Goal: Information Seeking & Learning: Find specific page/section

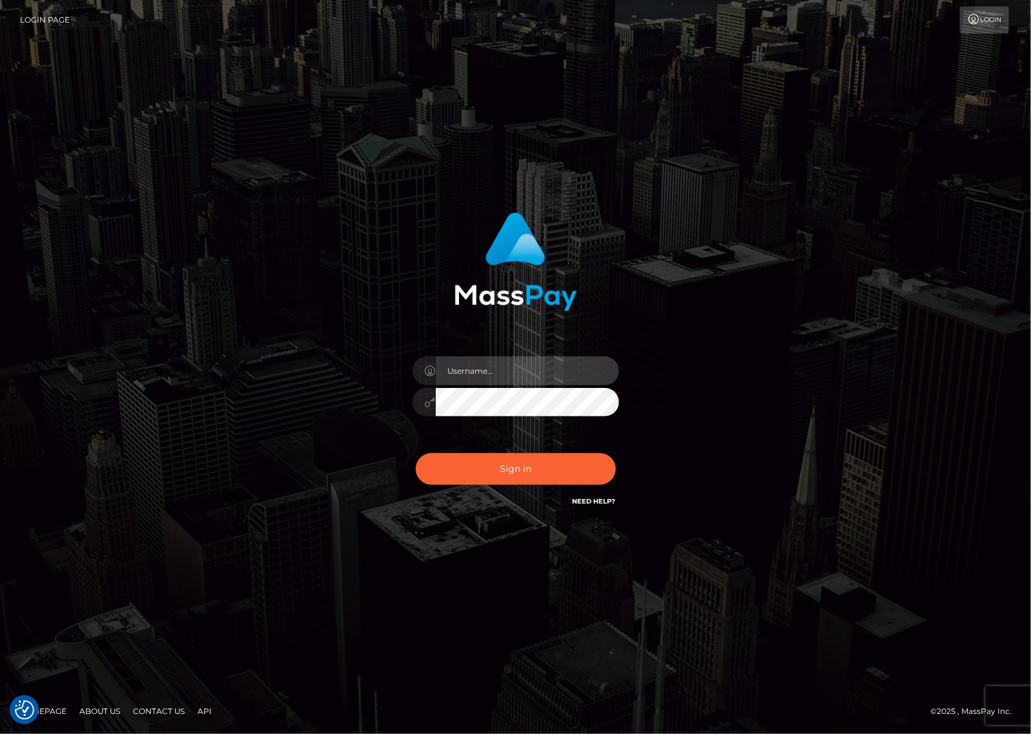
type input "hello.feetfinder"
click at [537, 372] on input "hello.feetfinder" at bounding box center [527, 370] width 183 height 29
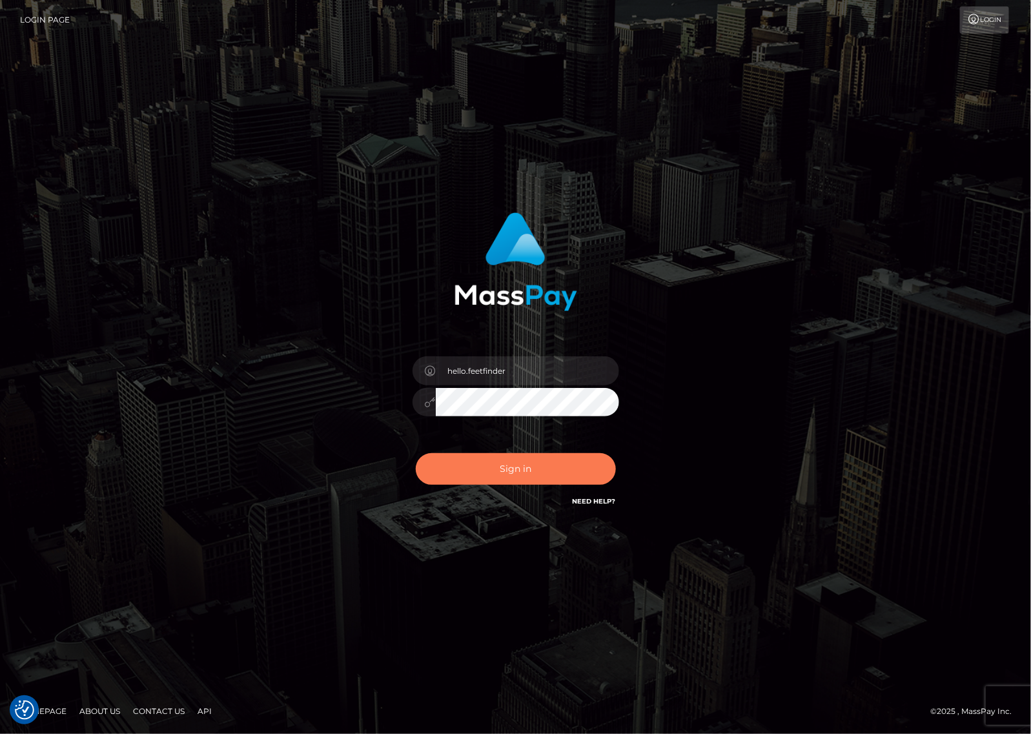
click at [560, 463] on button "Sign in" at bounding box center [516, 469] width 200 height 32
type input "hello.feetfinder"
click at [527, 465] on button "Sign in" at bounding box center [516, 469] width 200 height 32
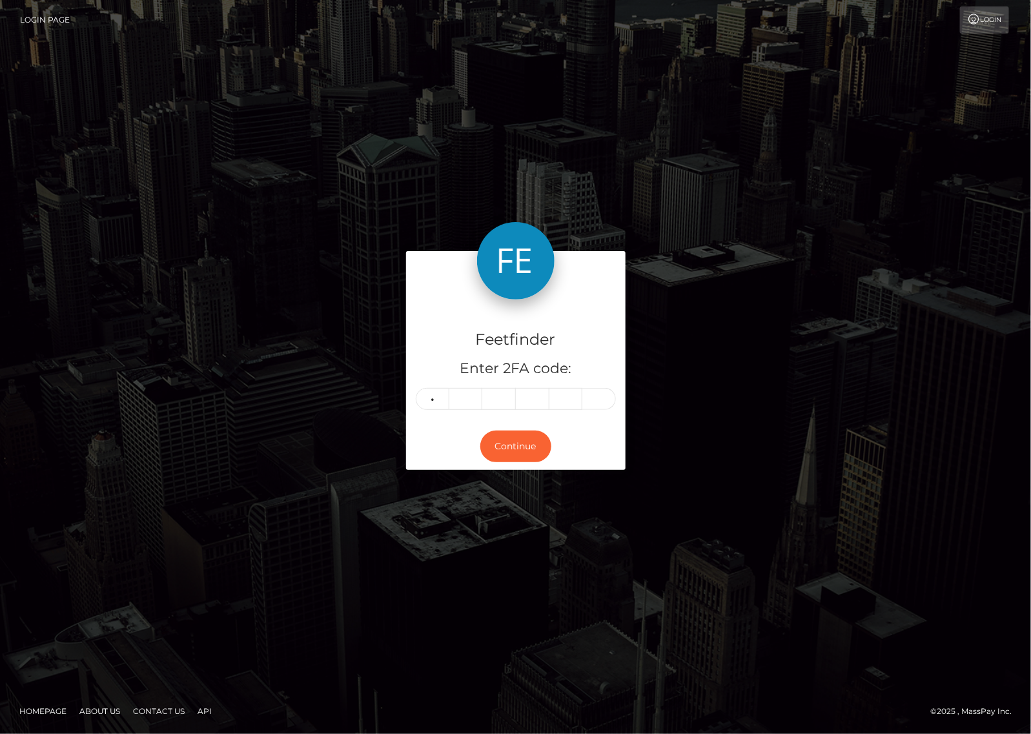
type input "2"
type input "3"
type input "2"
type input "5"
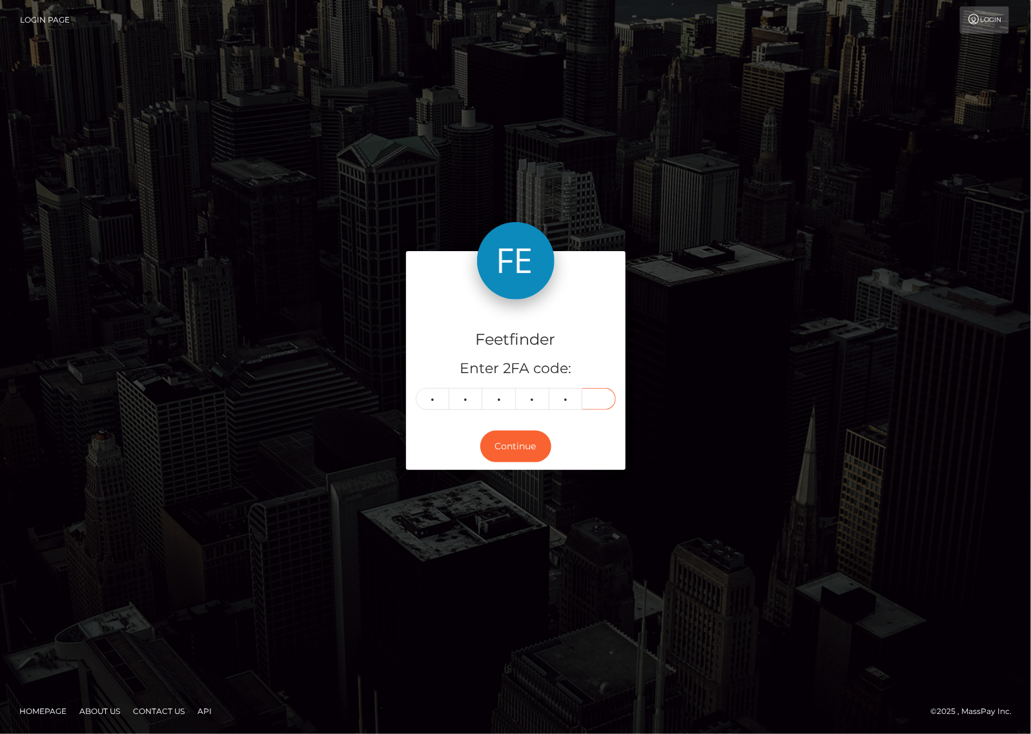
type input "6"
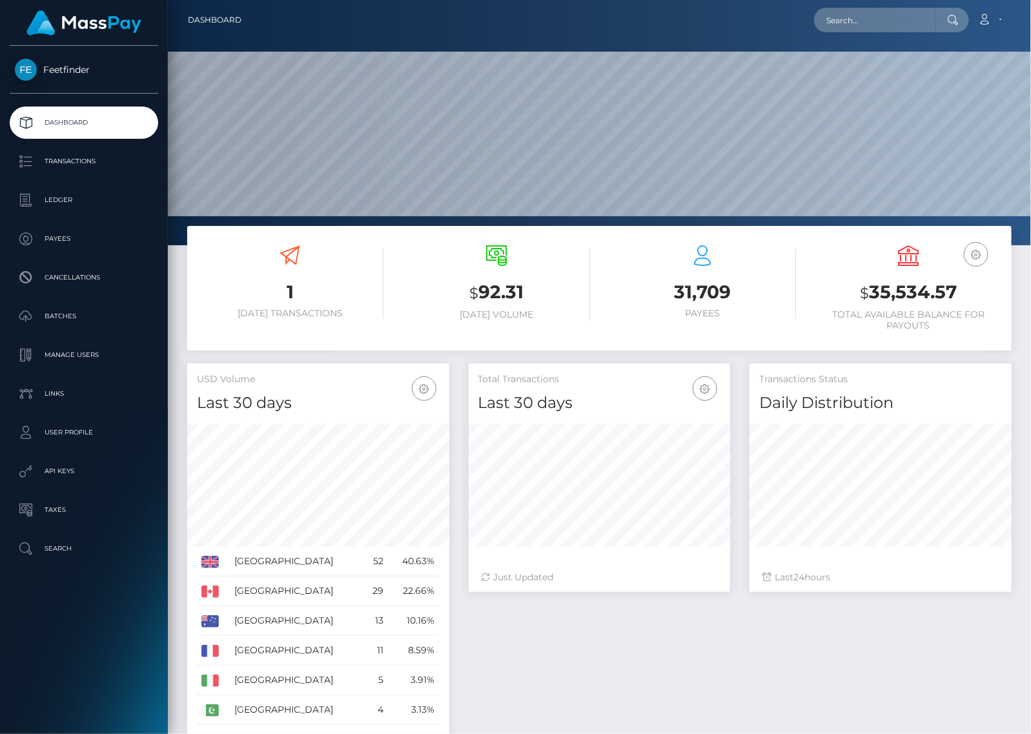
scroll to position [228, 261]
click at [69, 308] on p "Batches" at bounding box center [84, 316] width 138 height 19
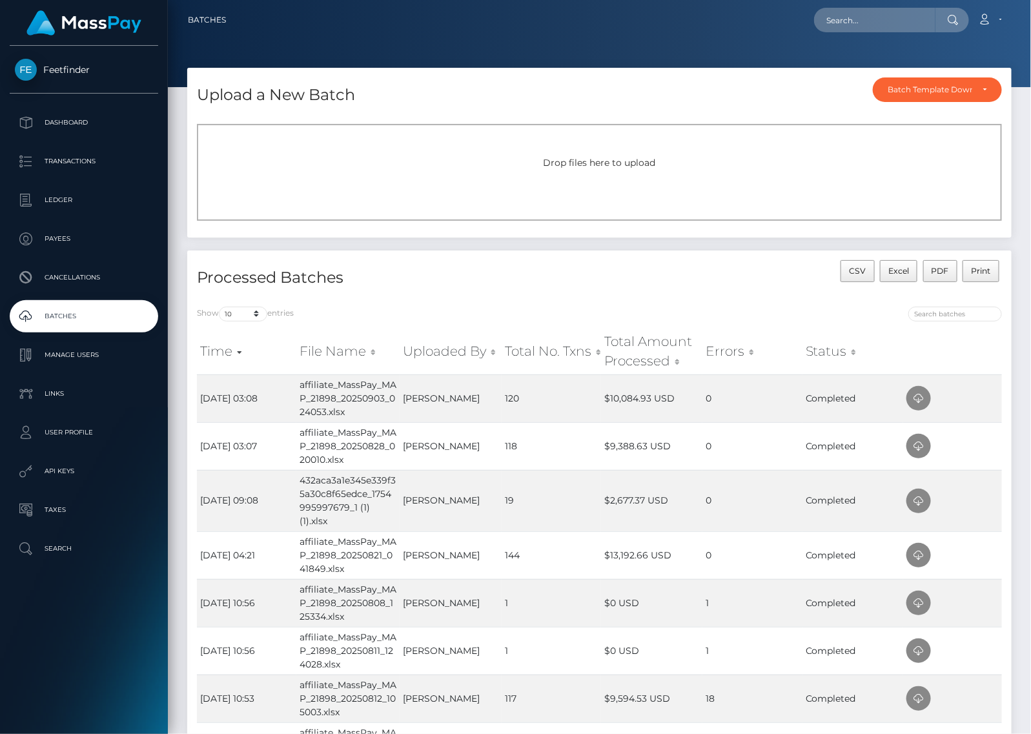
click at [612, 162] on span "Drop files here to upload" at bounding box center [599, 163] width 112 height 12
click at [63, 200] on p "Ledger" at bounding box center [84, 199] width 138 height 19
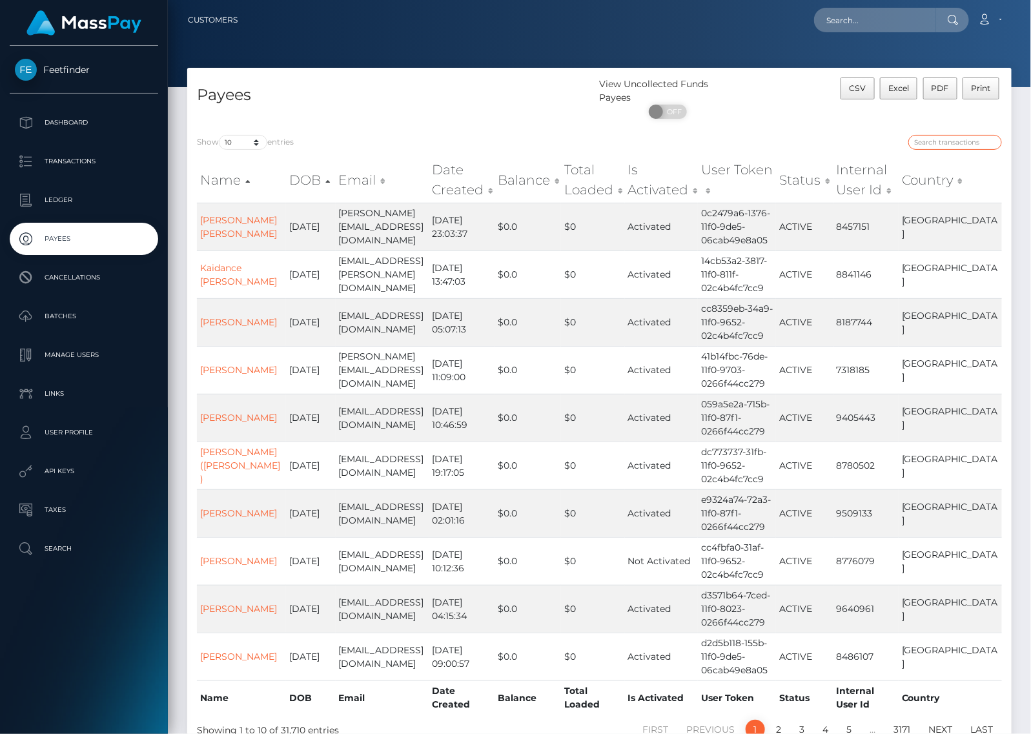
click at [939, 143] on input "search" at bounding box center [955, 142] width 94 height 15
paste input "113af655-7298-11f0-87f1-0266f44cc279"
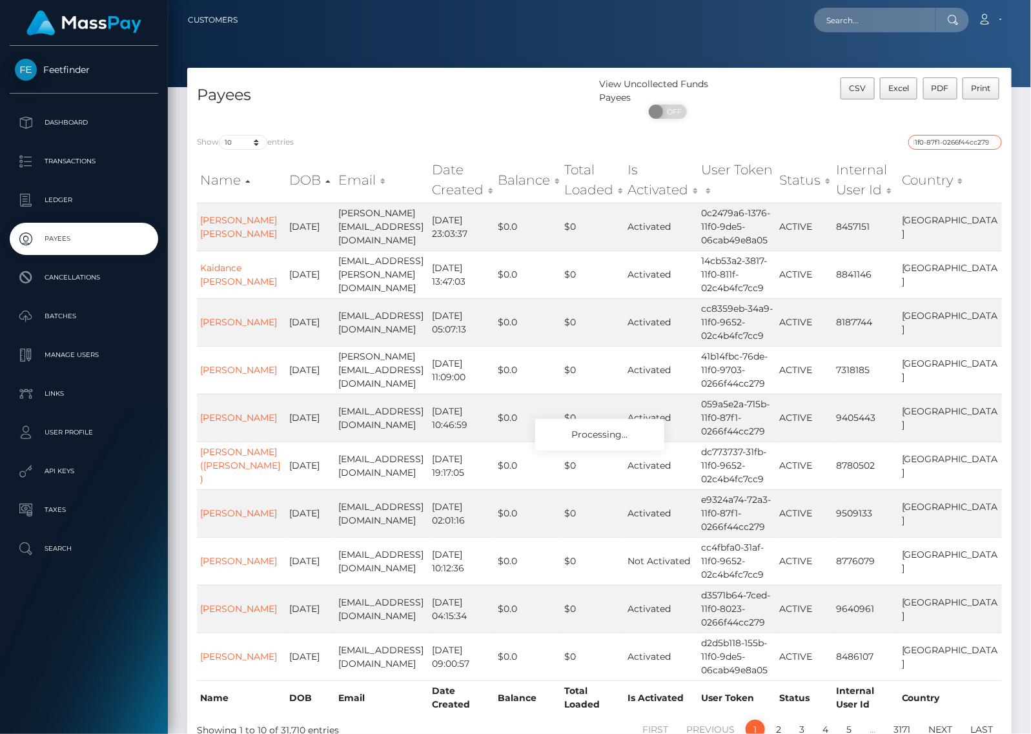
type input "113af655-7298-11f0-87f1-0266f44cc279"
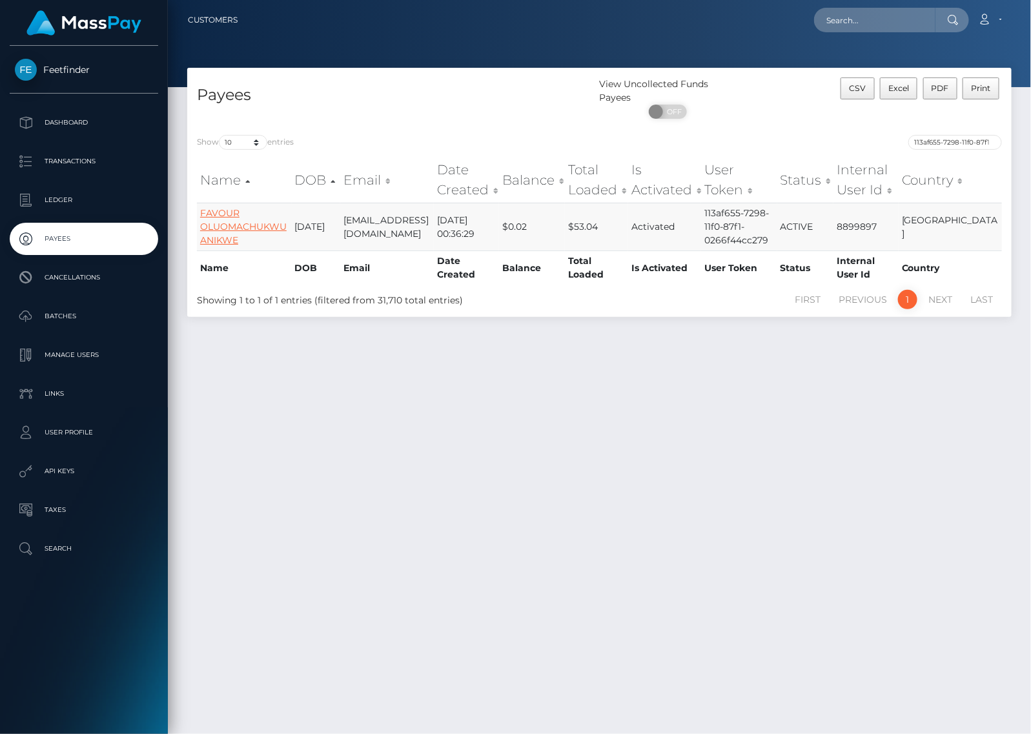
click at [234, 223] on link "FAVOUR OLUOMACHUKWU ANIKWE" at bounding box center [243, 226] width 86 height 39
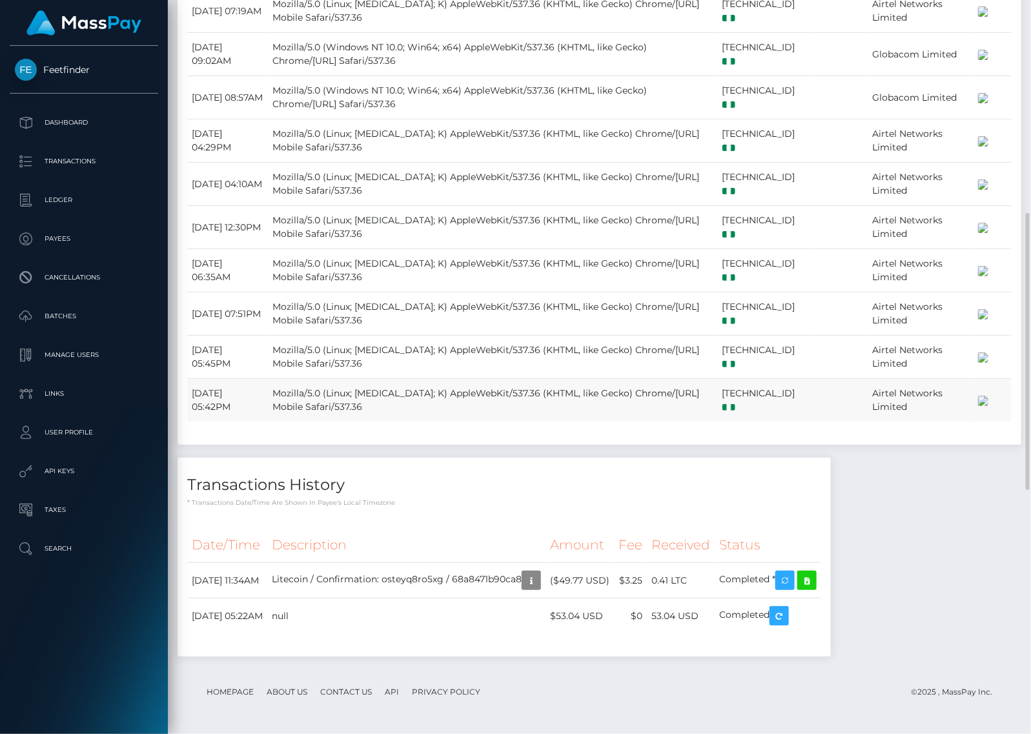
scroll to position [1210, 0]
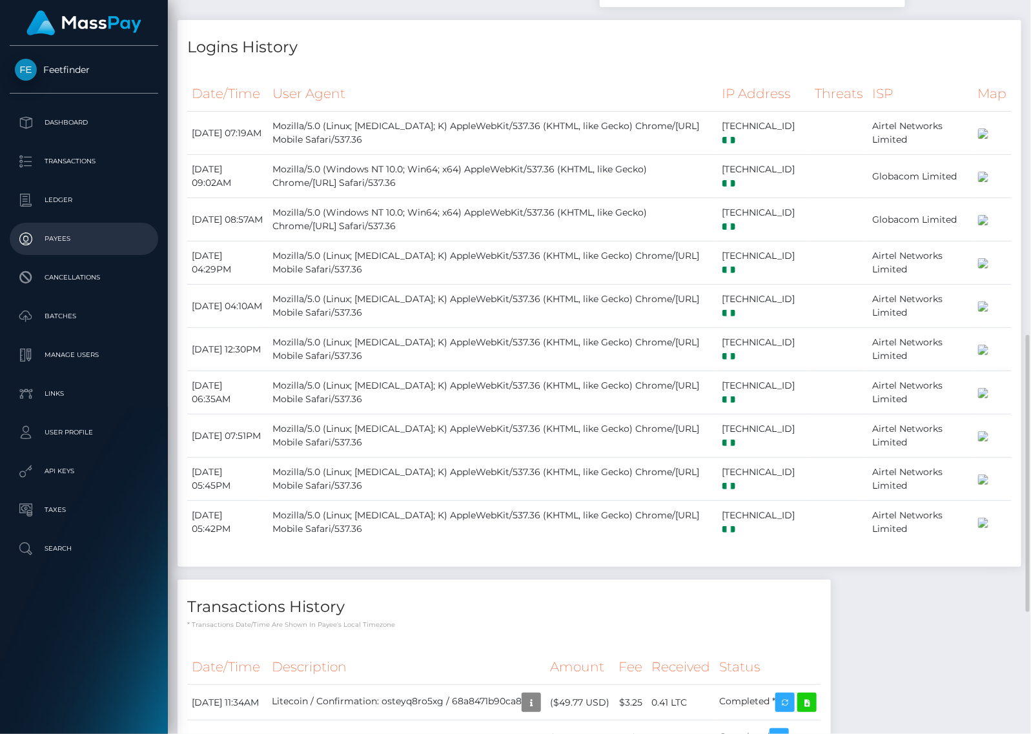
click at [59, 227] on link "Payees" at bounding box center [84, 239] width 148 height 32
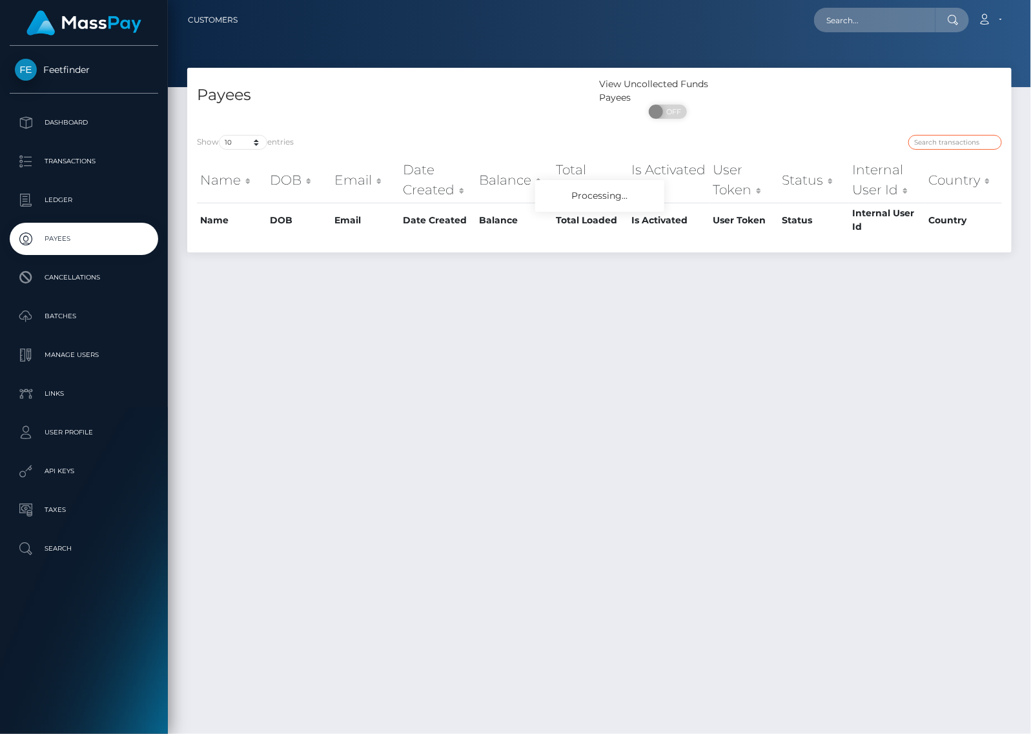
click at [952, 143] on input "search" at bounding box center [955, 142] width 94 height 15
paste input "821318e6-327e-11f0-9652-02c4b4fc7cc9"
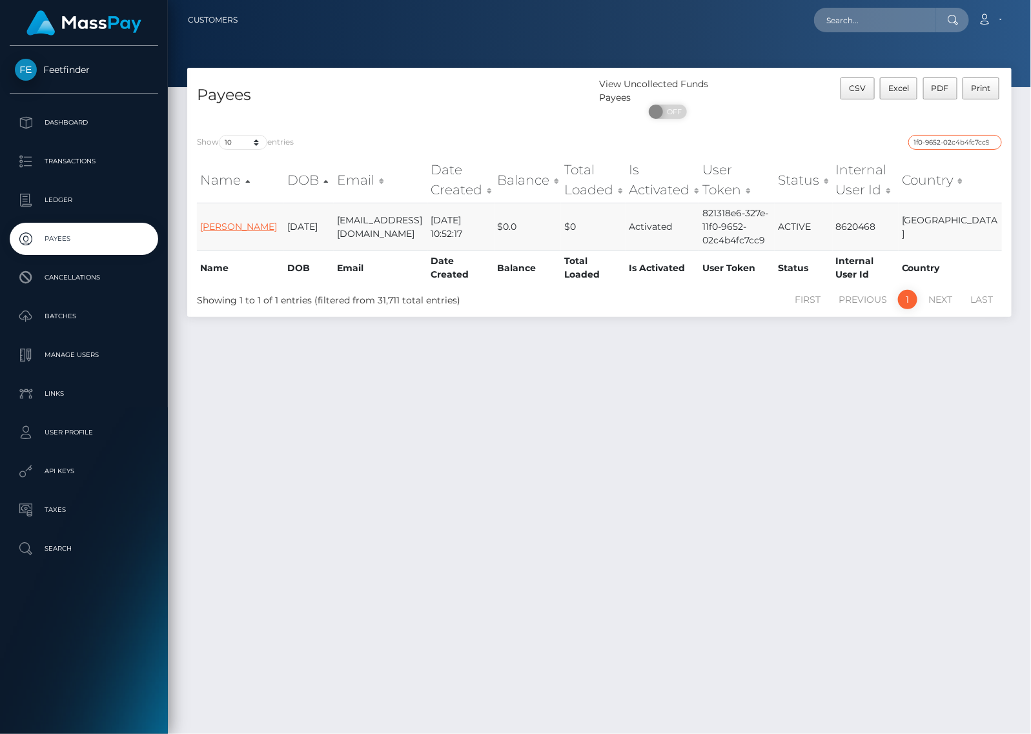
type input "821318e6-327e-11f0-9652-02c4b4fc7cc9"
click at [226, 221] on link "Carl Edward Smith" at bounding box center [238, 227] width 77 height 12
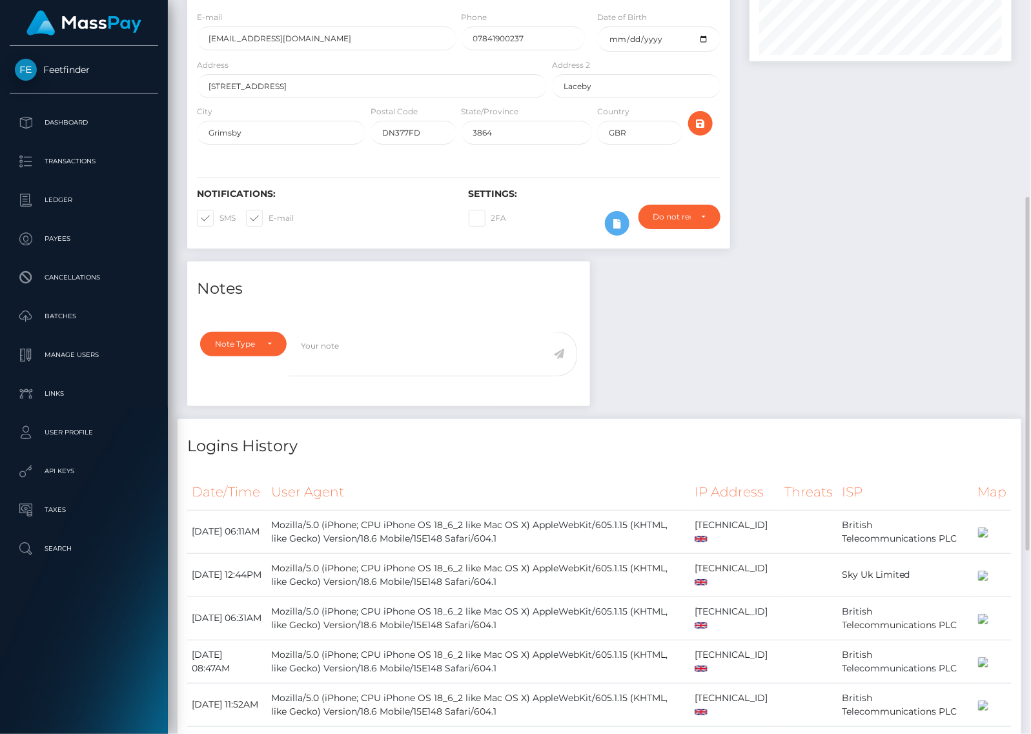
scroll to position [323, 0]
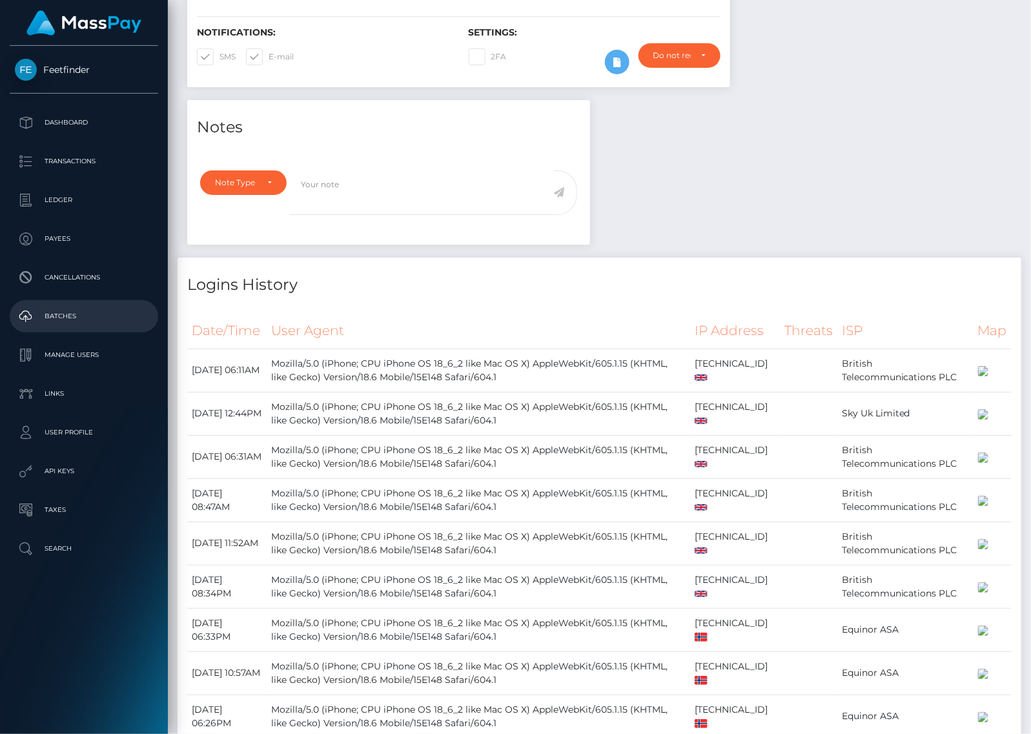
click at [63, 308] on p "Batches" at bounding box center [84, 316] width 138 height 19
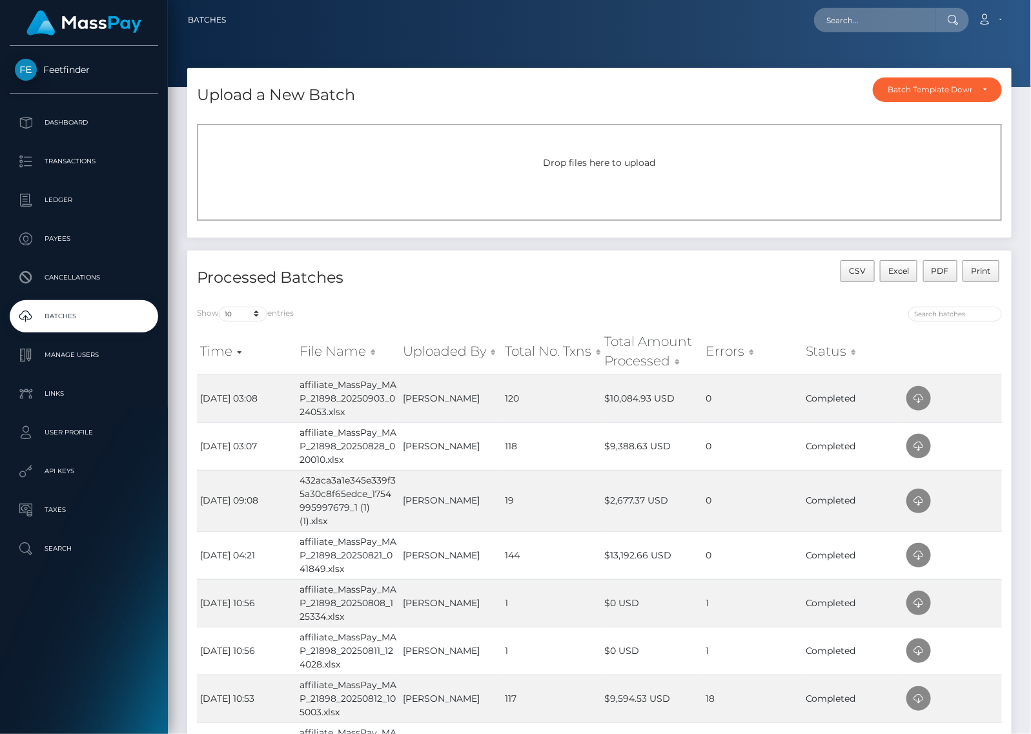
drag, startPoint x: 63, startPoint y: 318, endPoint x: 79, endPoint y: 310, distance: 17.9
click at [63, 318] on p "Batches" at bounding box center [84, 316] width 138 height 19
click at [600, 165] on span "Drop files here to upload" at bounding box center [599, 163] width 112 height 12
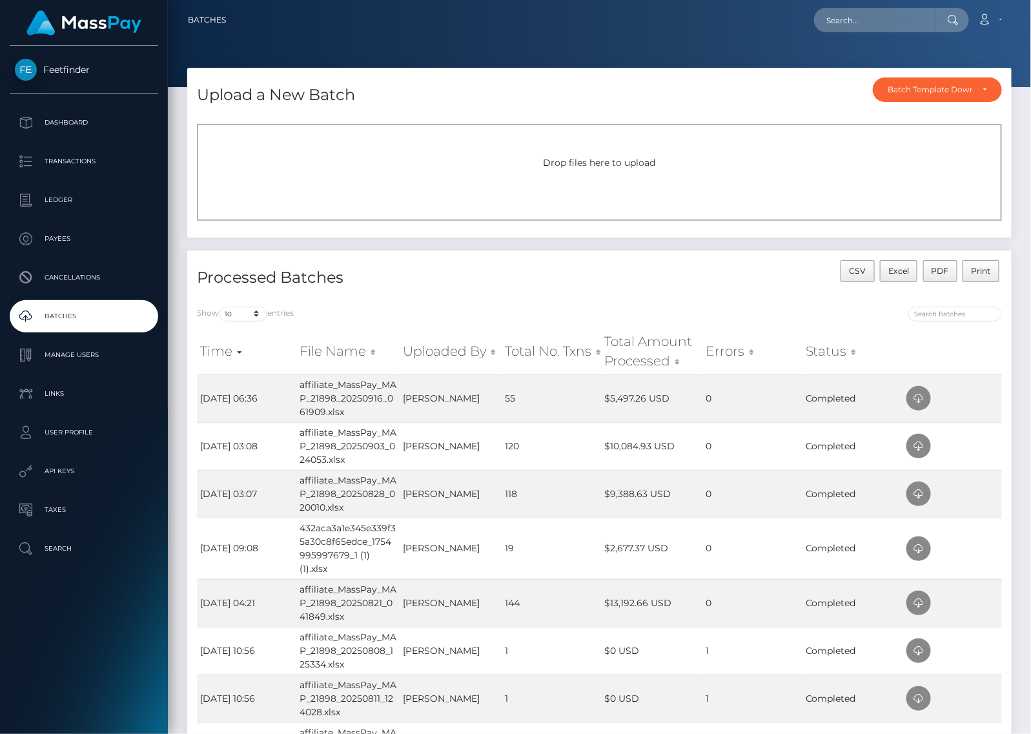
click at [587, 162] on span "Drop files here to upload" at bounding box center [599, 163] width 112 height 12
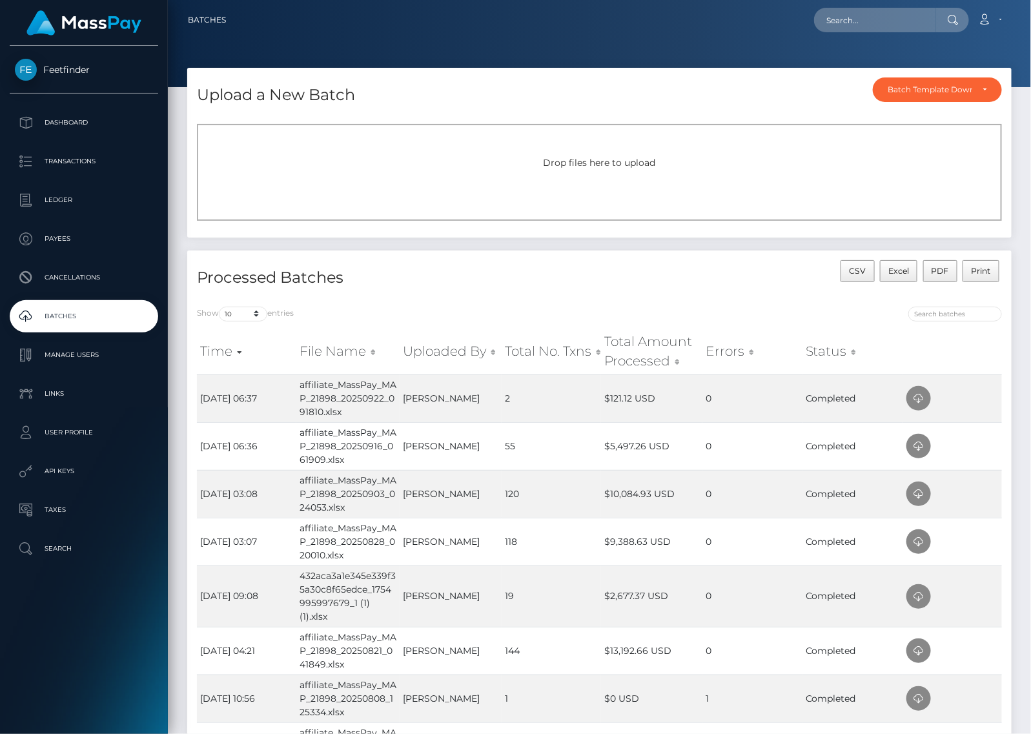
click at [514, 161] on div "Drop files here to upload" at bounding box center [599, 163] width 776 height 14
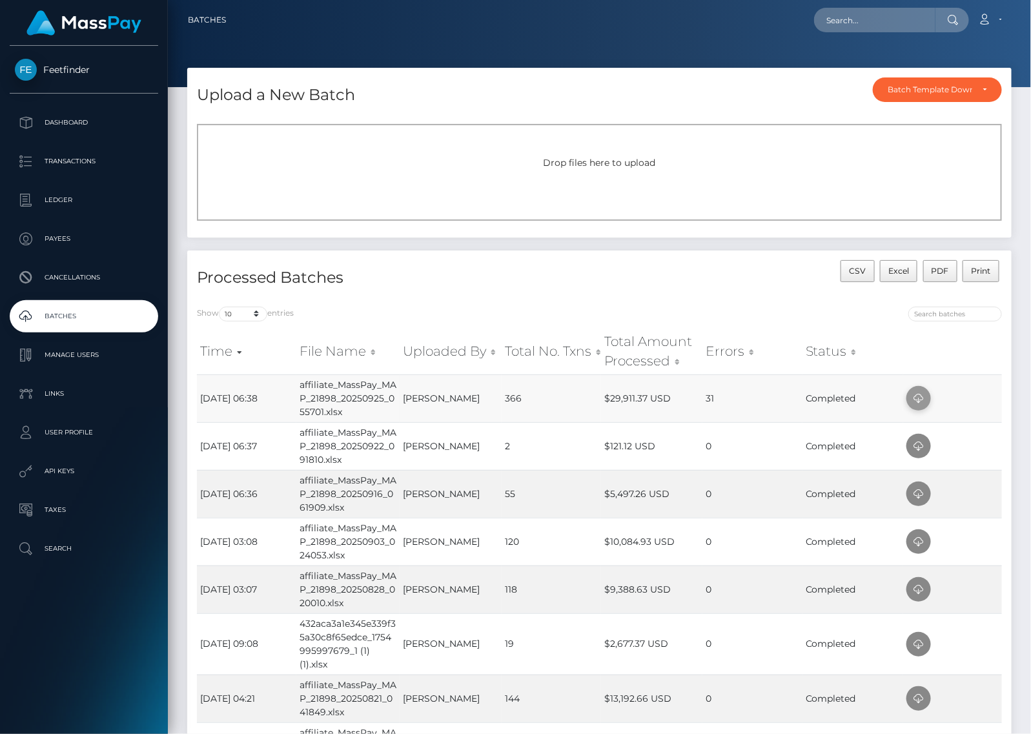
click at [917, 397] on icon at bounding box center [918, 398] width 15 height 16
click at [179, 111] on div "Upload a New Batch Batch Template Download AED payout ARS payout AUD payout BRL…" at bounding box center [598, 159] width 843 height 183
click at [79, 123] on p "Dashboard" at bounding box center [84, 122] width 138 height 19
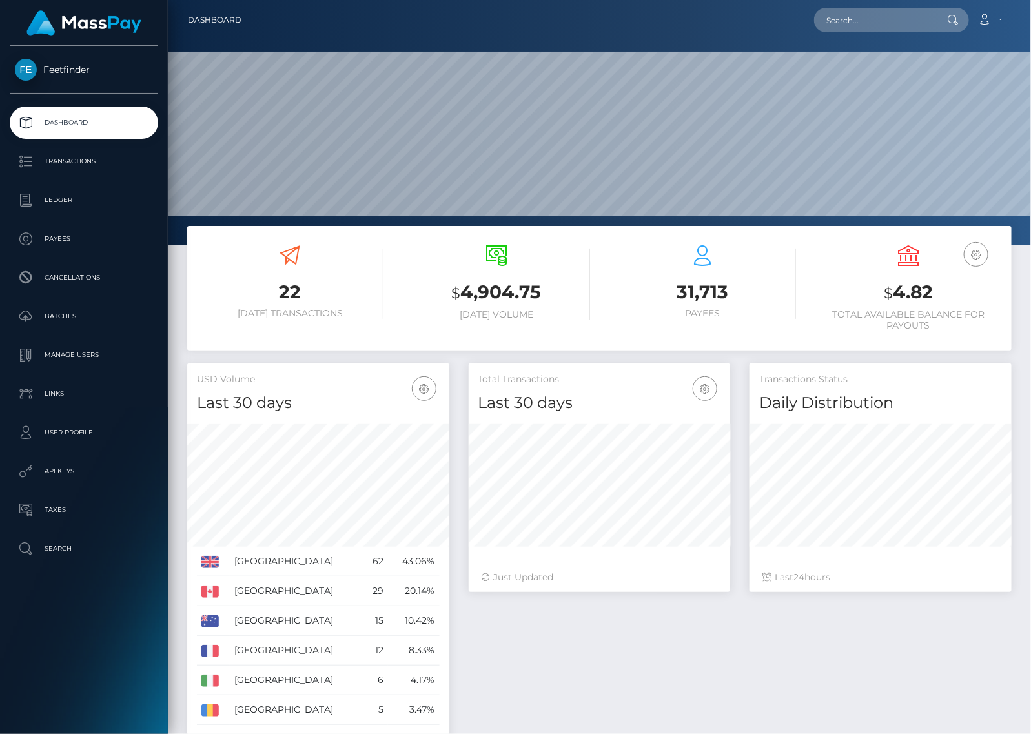
scroll to position [228, 261]
click at [66, 314] on p "Batches" at bounding box center [84, 316] width 138 height 19
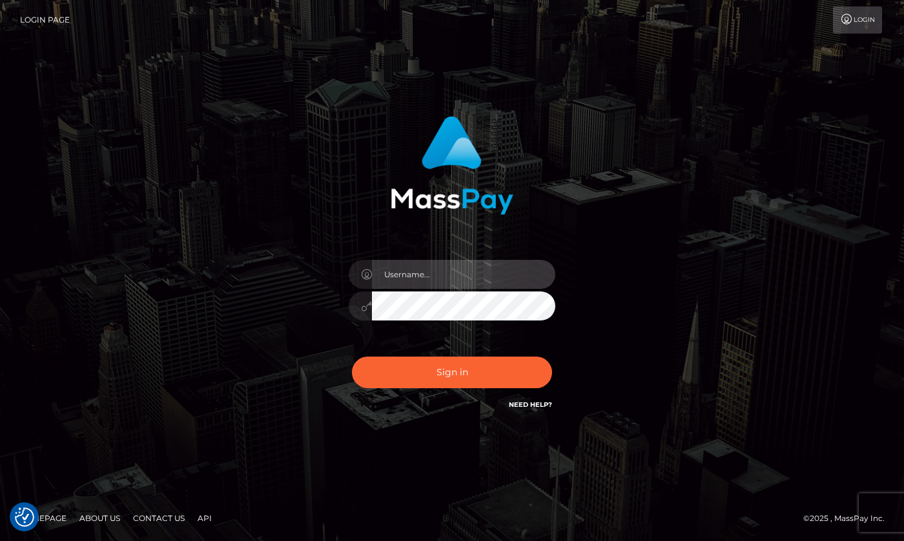
type input "hello.feetfinder"
click at [480, 272] on input "hello.feetfinder" at bounding box center [463, 274] width 183 height 29
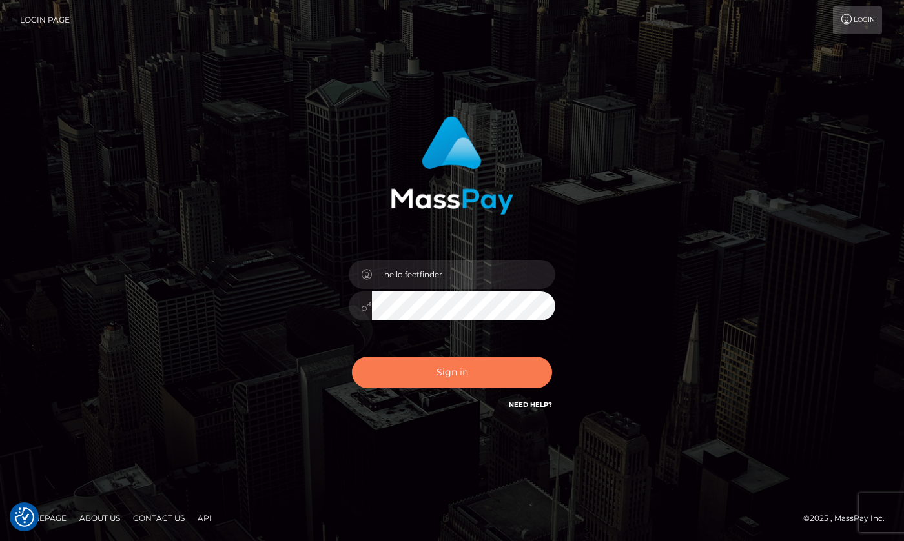
click at [472, 372] on button "Sign in" at bounding box center [452, 373] width 200 height 32
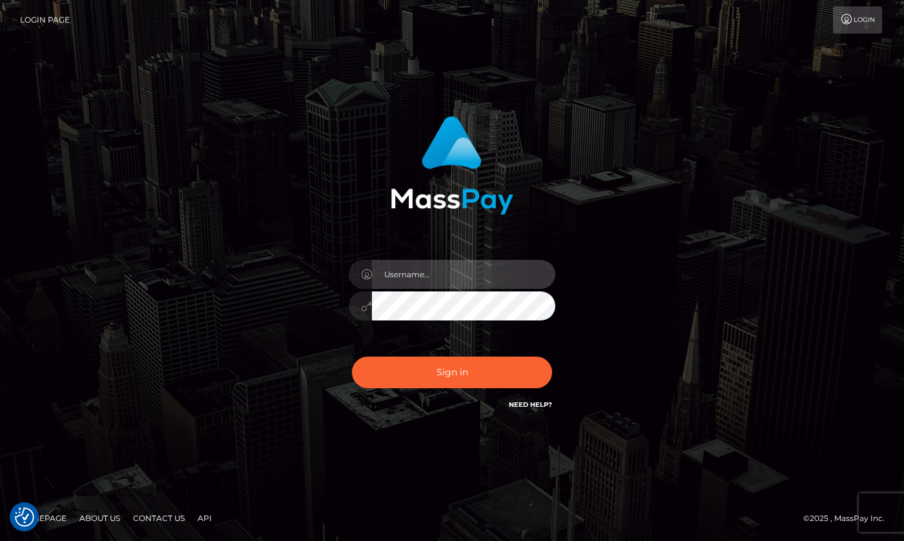
type input "hello.feetfinder"
click at [461, 270] on input "hello.feetfinder" at bounding box center [463, 274] width 183 height 29
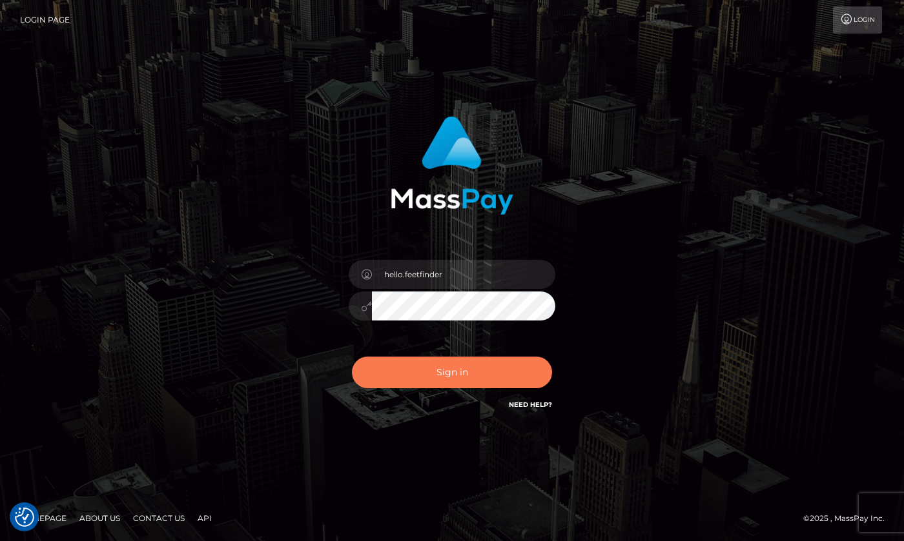
click at [497, 370] on button "Sign in" at bounding box center [452, 373] width 200 height 32
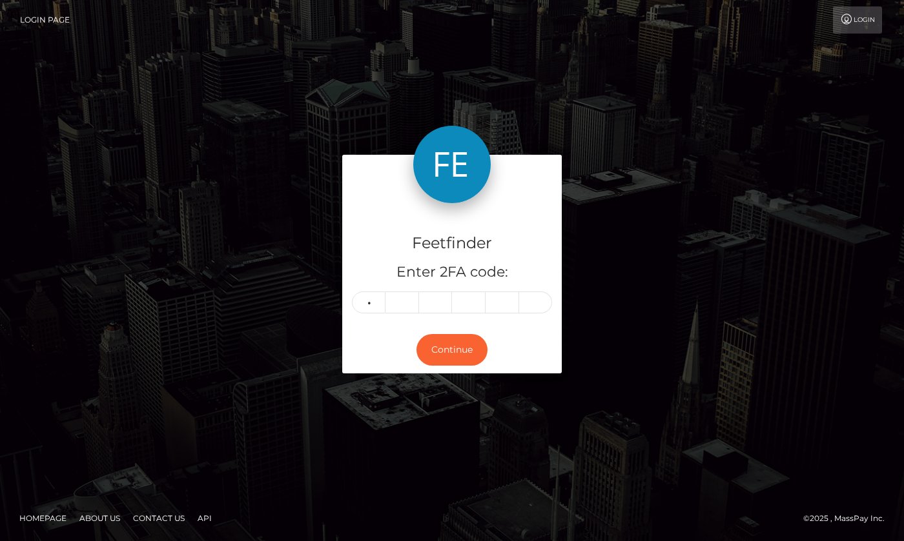
type input "9"
type input "4"
type input "7"
type input "3"
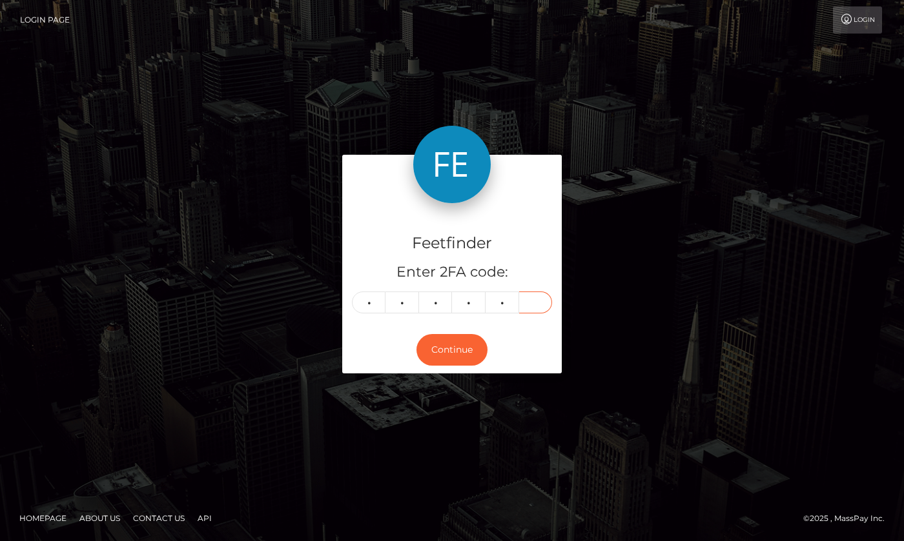
type input "0"
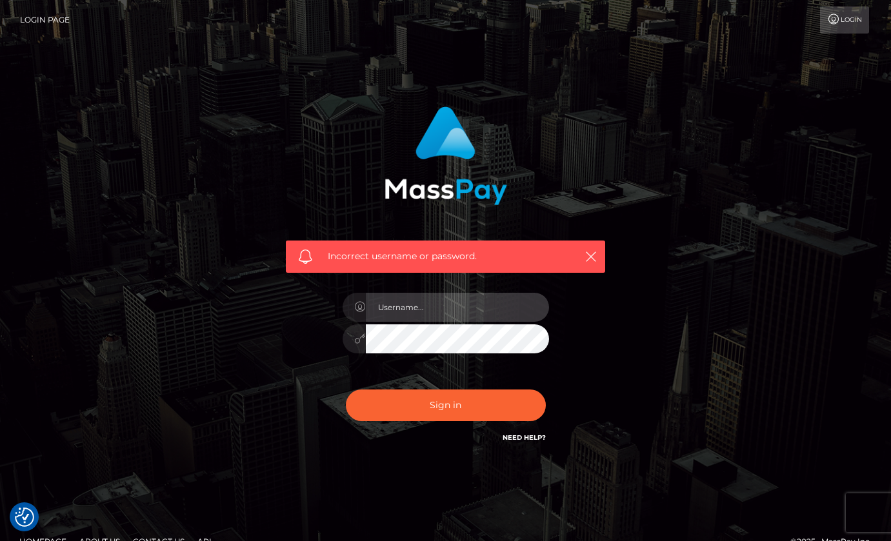
type input "hello.feetfinder"
drag, startPoint x: 458, startPoint y: 305, endPoint x: 471, endPoint y: 321, distance: 21.1
click at [458, 305] on input "hello.feetfinder" at bounding box center [457, 307] width 183 height 29
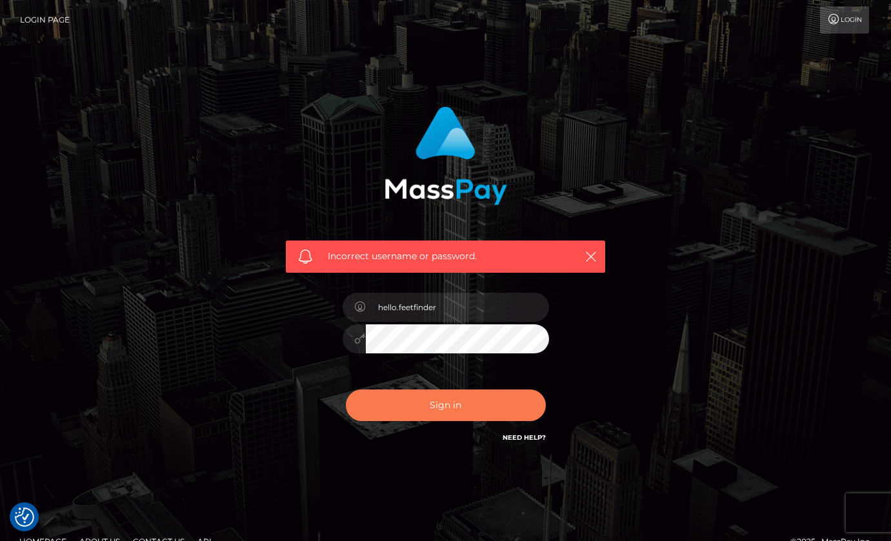
click at [455, 411] on button "Sign in" at bounding box center [446, 406] width 200 height 32
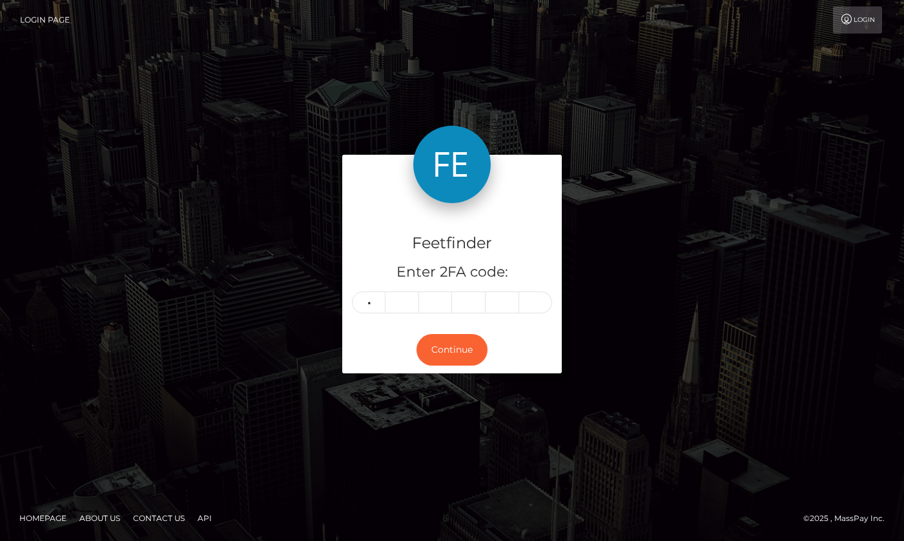
type input "9"
type input "4"
type input "5"
type input "7"
type input "3"
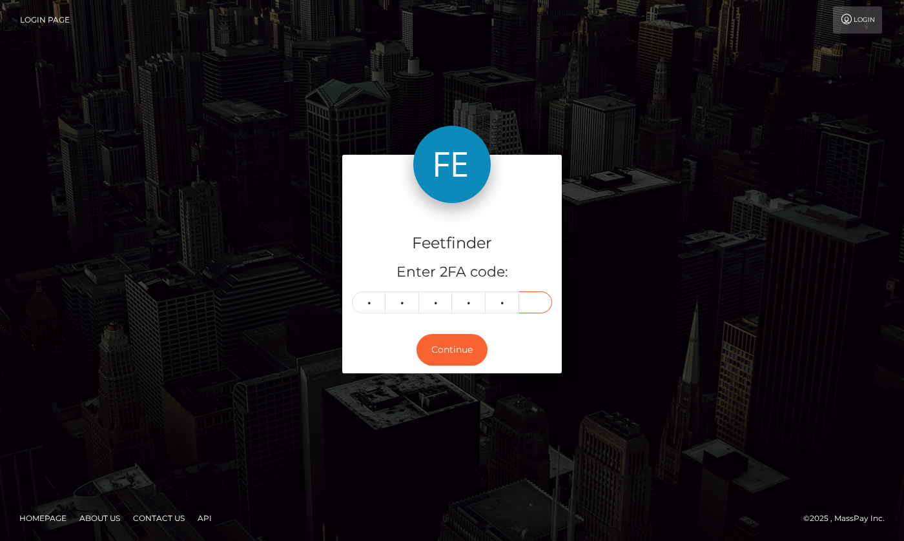
type input "0"
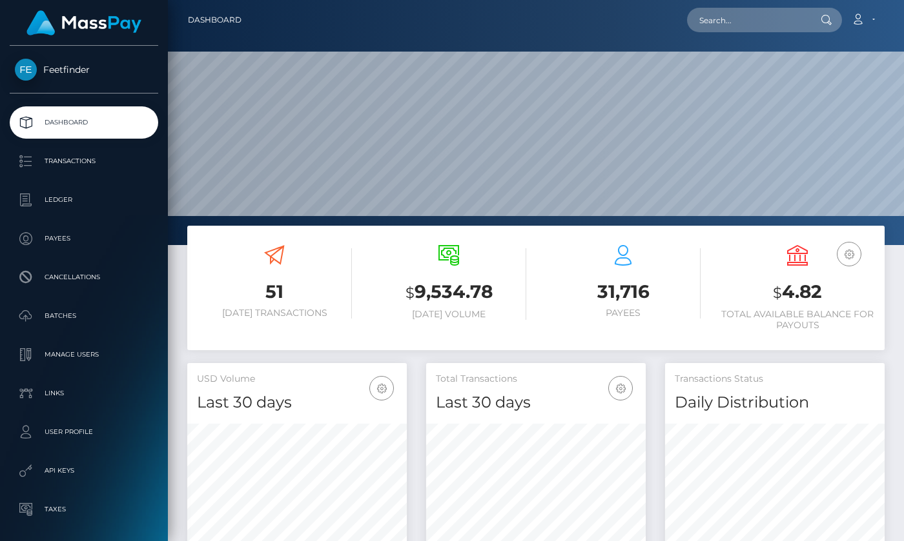
scroll to position [229, 219]
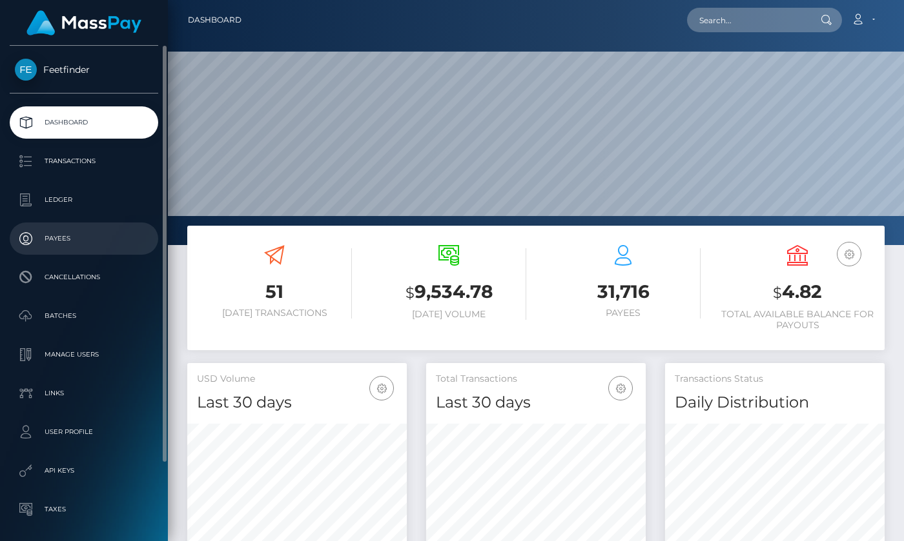
click at [70, 239] on p "Payees" at bounding box center [84, 238] width 138 height 19
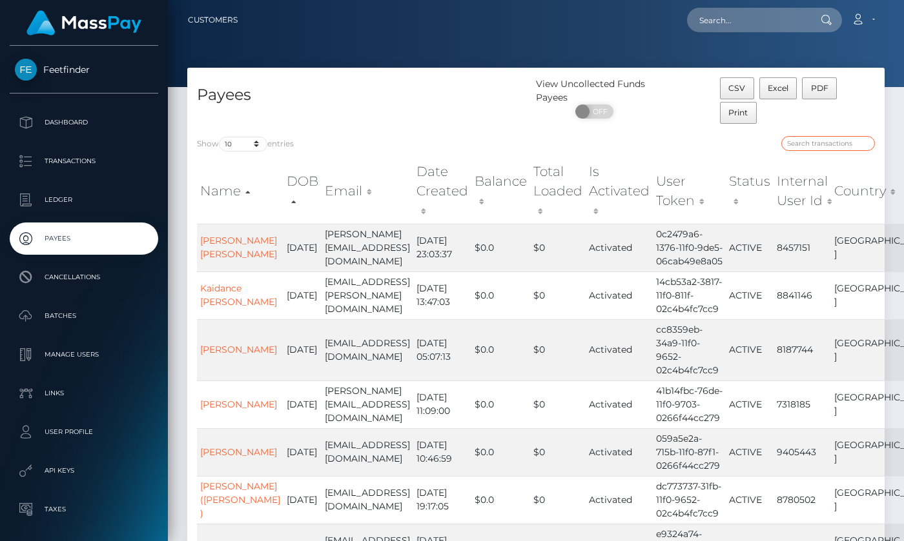
click at [805, 139] on input "search" at bounding box center [828, 143] width 94 height 15
paste input "3c9b39e6-88d4-11f0-8023-0266f44cc279"
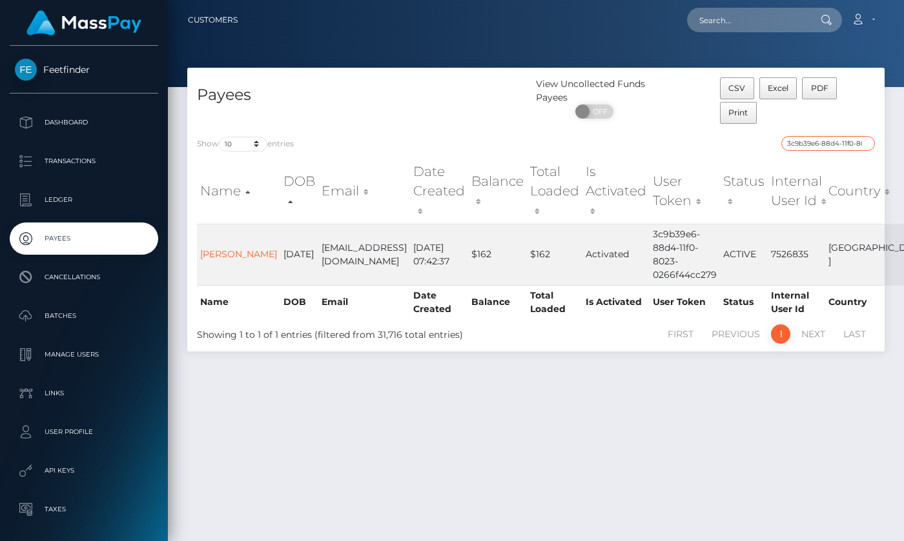
click at [830, 144] on input "3c9b39e6-88d4-11f0-8023-0266f44cc279" at bounding box center [828, 143] width 94 height 15
paste input "034ebf86-7abb"
click at [818, 143] on input "034ebf86-7abb-11f0-8023-0266f44cc279" at bounding box center [828, 143] width 94 height 15
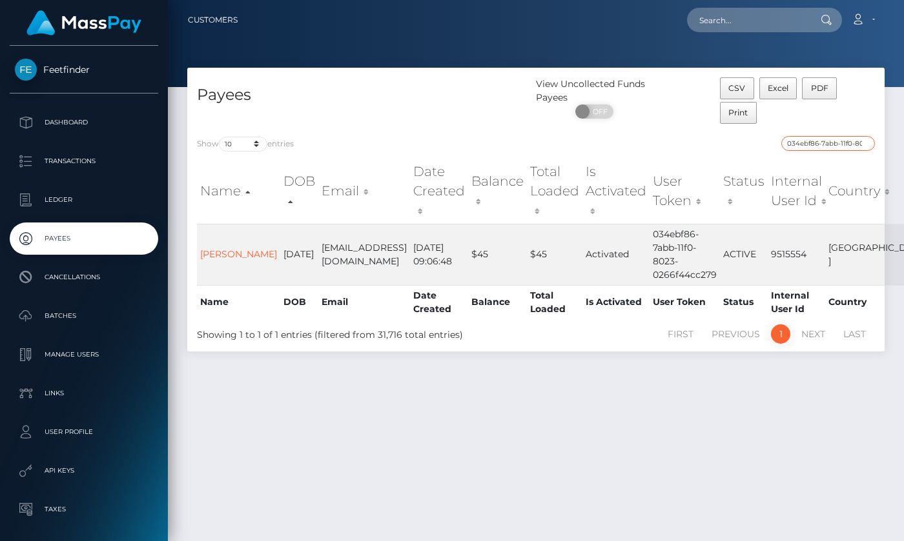
click at [818, 143] on input "034ebf86-7abb-11f0-8023-0266f44cc279" at bounding box center [828, 143] width 94 height 15
paste input "1a233d0-4ec5-11f0-bf09-062f66d36555"
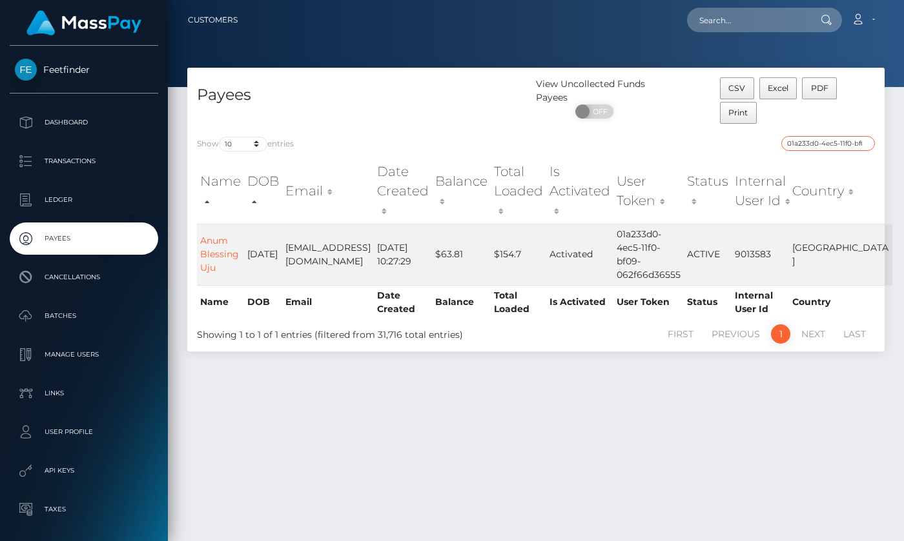
click at [825, 143] on input "01a233d0-4ec5-11f0-bf09-062f66d36555" at bounding box center [828, 143] width 94 height 15
paste input "b8a204ec-8c98-11f0-bd85-0694aced620b"
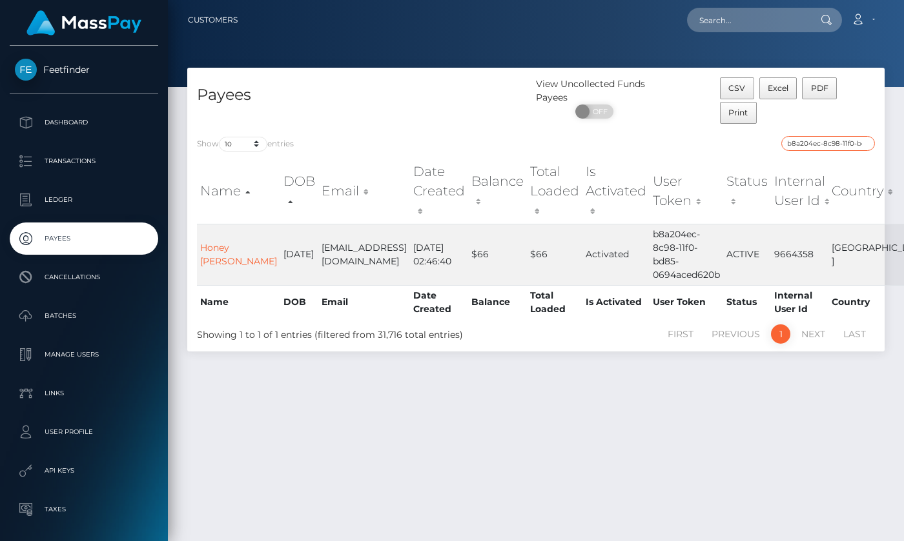
click at [822, 148] on input "b8a204ec-8c98-11f0-bd85-0694aced620b" at bounding box center [828, 143] width 94 height 15
paste input "a8a3ee9e-7334-11f0-87f1-0266f44cc2"
click at [809, 147] on input "a8a3ee9e-7334-11f0-87f1-0266f44cc2" at bounding box center [828, 143] width 94 height 15
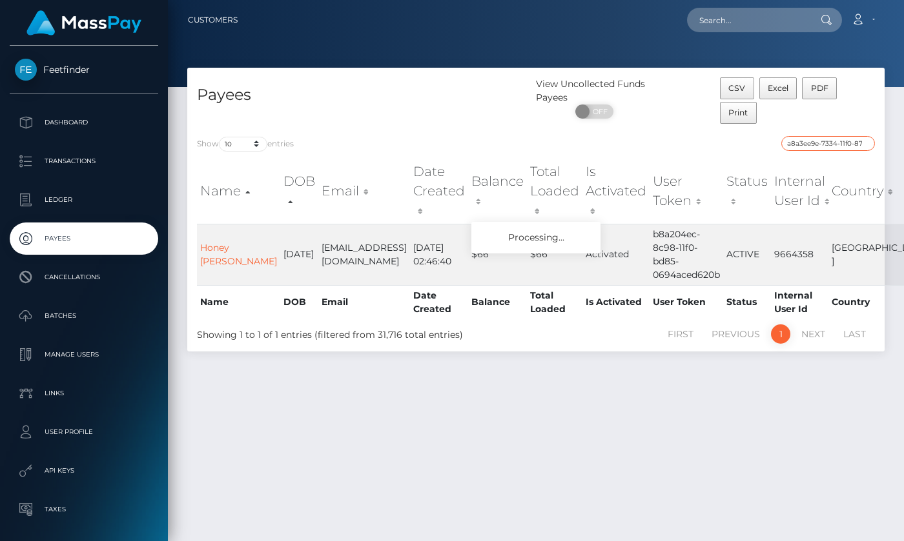
click at [809, 147] on input "a8a3ee9e-7334-11f0-87f1-0266f44cc2" at bounding box center [828, 143] width 94 height 15
paste input "79"
type input "a8a3ee9e-7334-11f0-87f1-0266f44cc279"
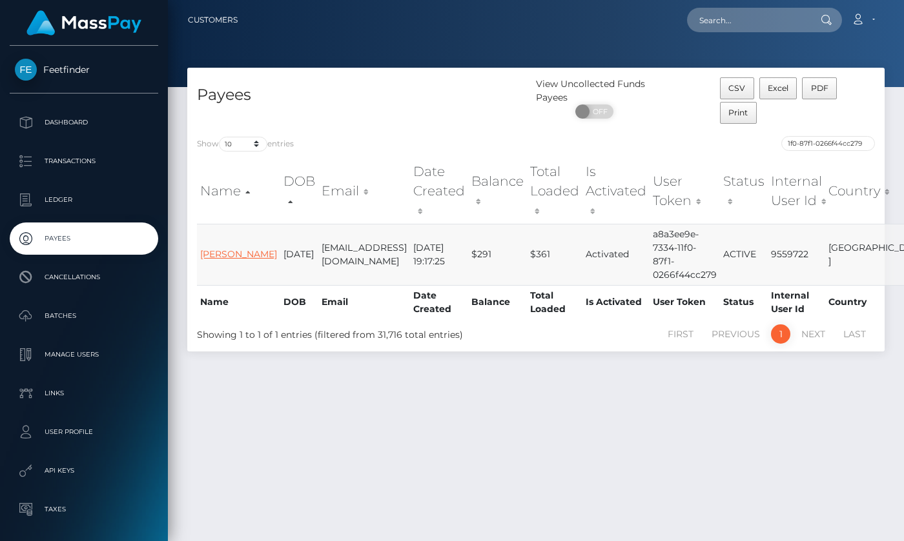
scroll to position [0, 0]
click at [217, 248] on link "Daniella Fonseca" at bounding box center [238, 254] width 77 height 12
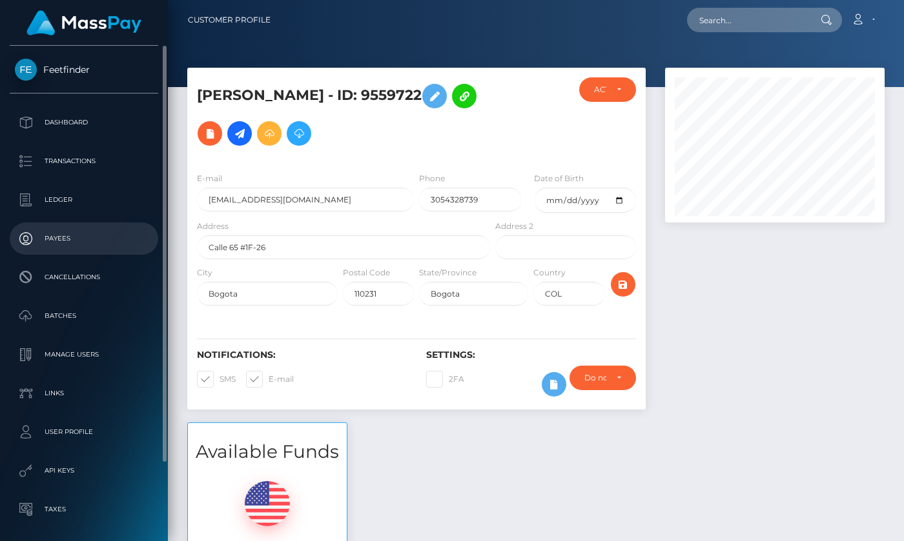
click at [63, 239] on p "Payees" at bounding box center [84, 238] width 138 height 19
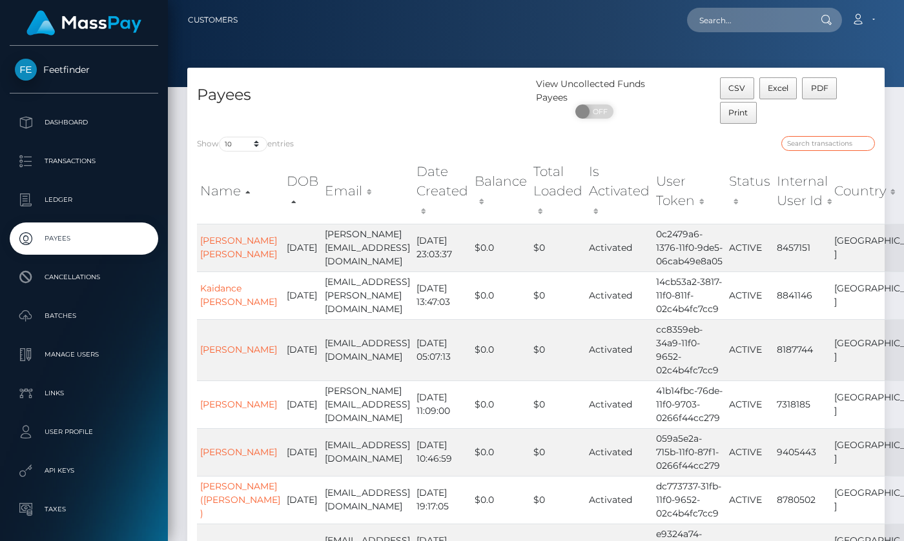
click at [835, 145] on input "search" at bounding box center [828, 143] width 94 height 15
paste input "7942938e-889a-11f0-8023-0266f44cc279"
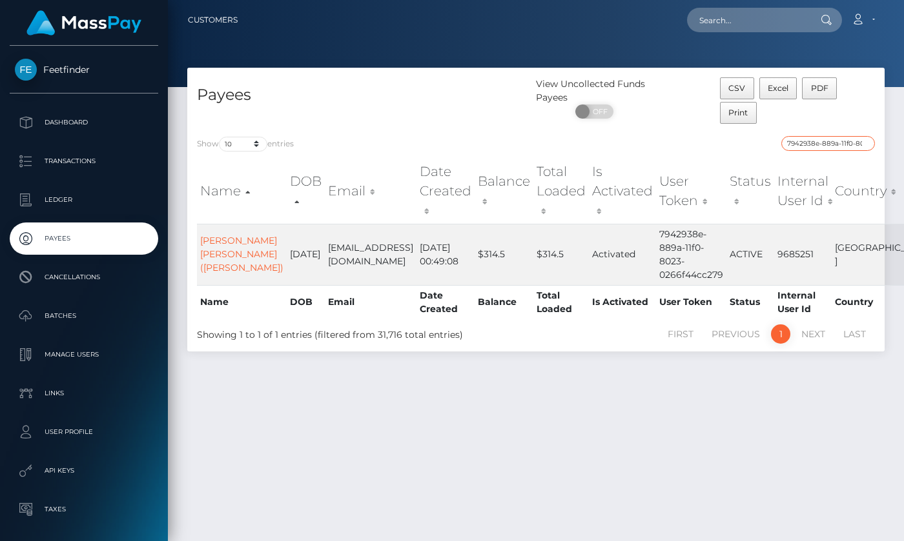
click at [812, 143] on input "7942938e-889a-11f0-8023-0266f44cc279" at bounding box center [828, 143] width 94 height 15
paste input "dda5d18-84fe"
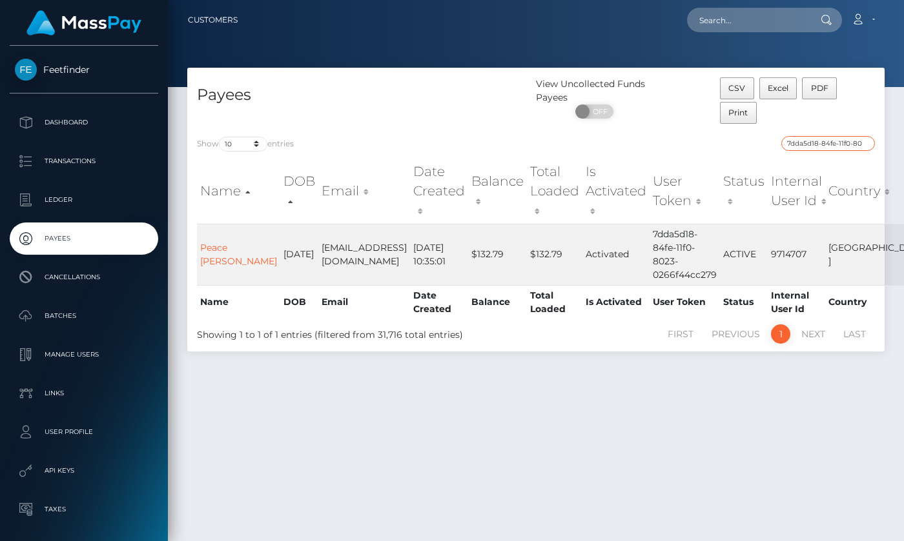
click at [834, 143] on input "7dda5d18-84fe-11f0-8023-0266f44cc279" at bounding box center [828, 143] width 94 height 15
paste input "84e5d657-4fb2-11f0-bf09-062f66d36555"
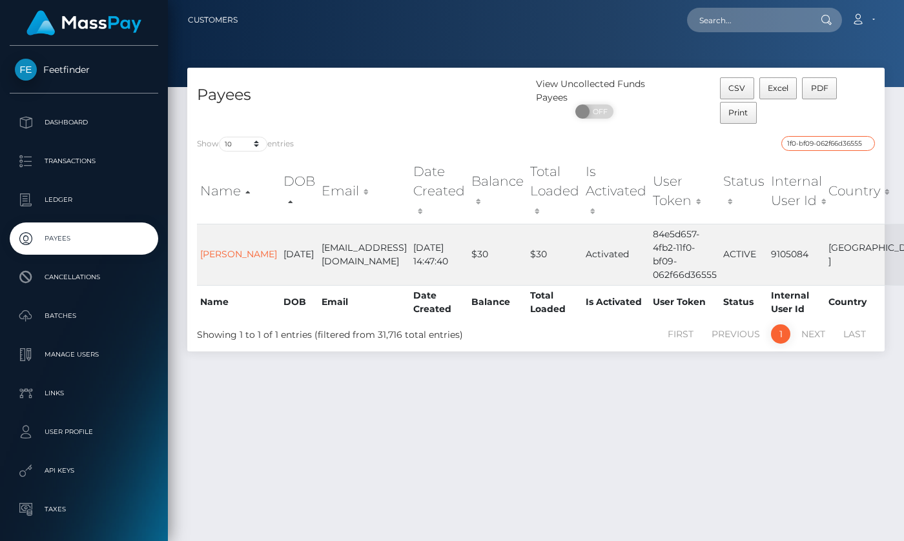
type input "84e5d657-4fb2-11f0-bf09-062f66d36555"
click at [211, 248] on link "Daniyal Bilal Jan" at bounding box center [238, 254] width 77 height 12
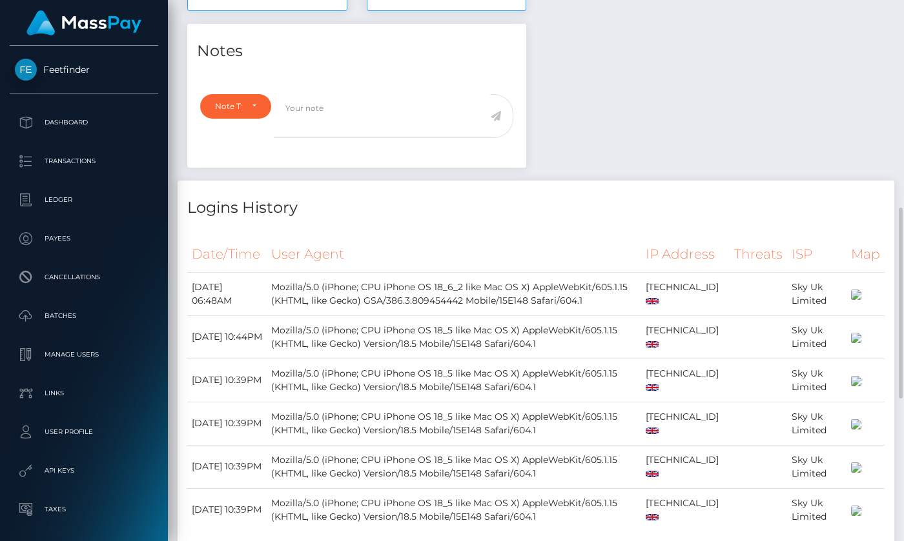
scroll to position [185, 0]
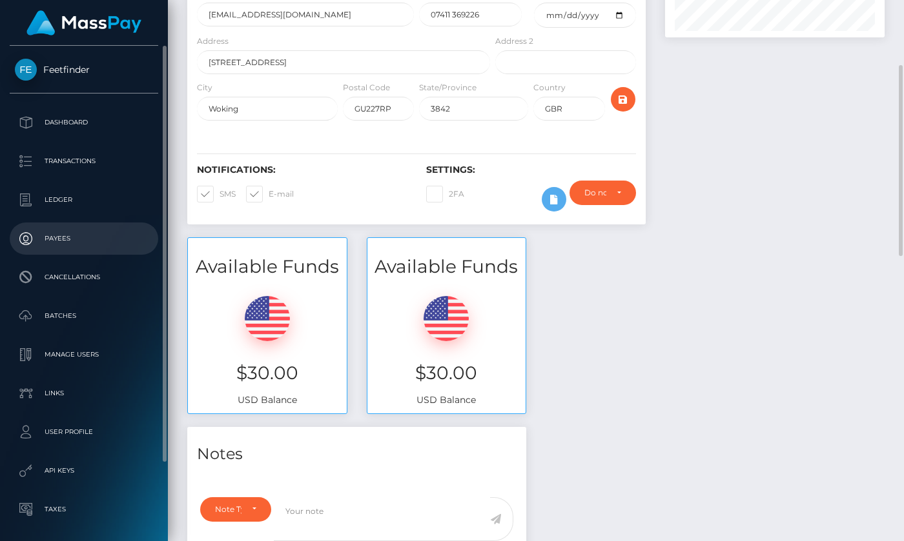
click at [61, 237] on p "Payees" at bounding box center [84, 238] width 138 height 19
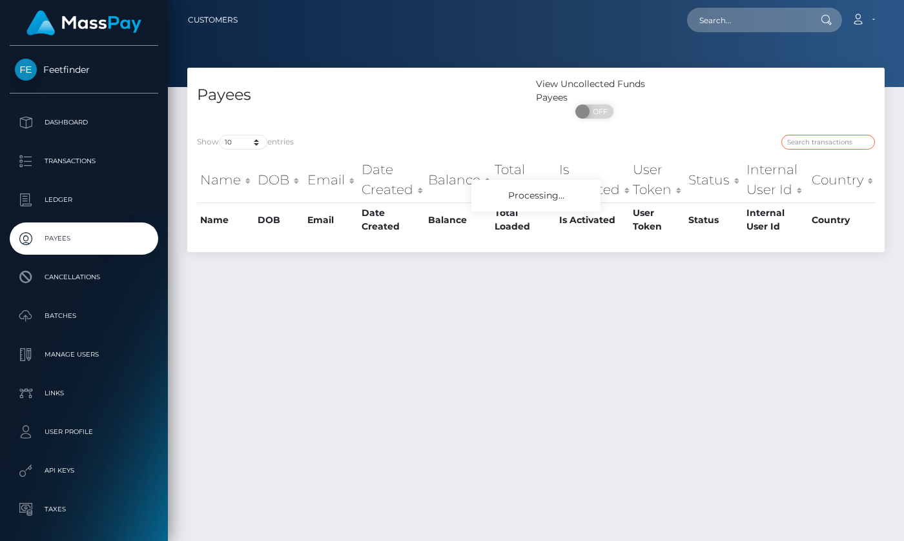
click at [836, 143] on input "search" at bounding box center [828, 142] width 94 height 15
paste input "1b99a859-505e-11f0-bf09-062f66d36555"
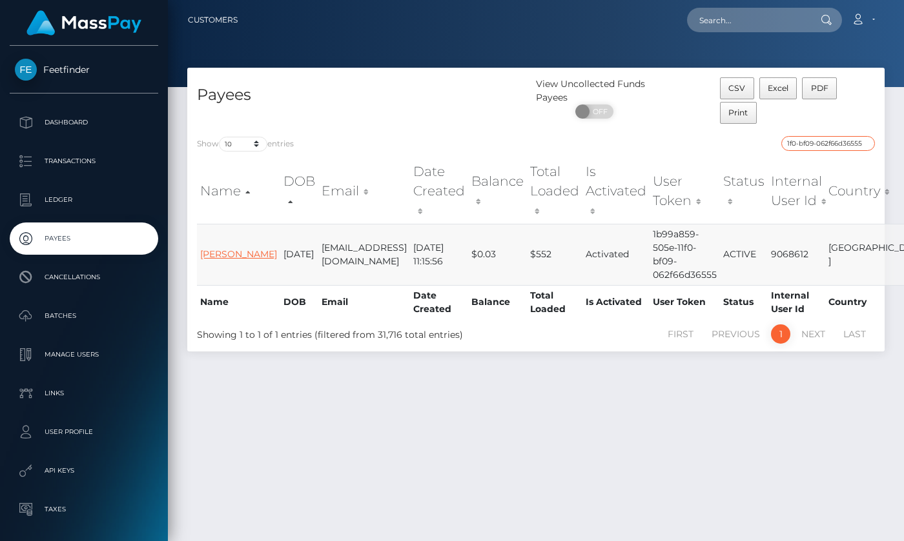
type input "1b99a859-505e-11f0-bf09-062f66d36555"
click at [210, 250] on link "[PERSON_NAME]" at bounding box center [238, 254] width 77 height 12
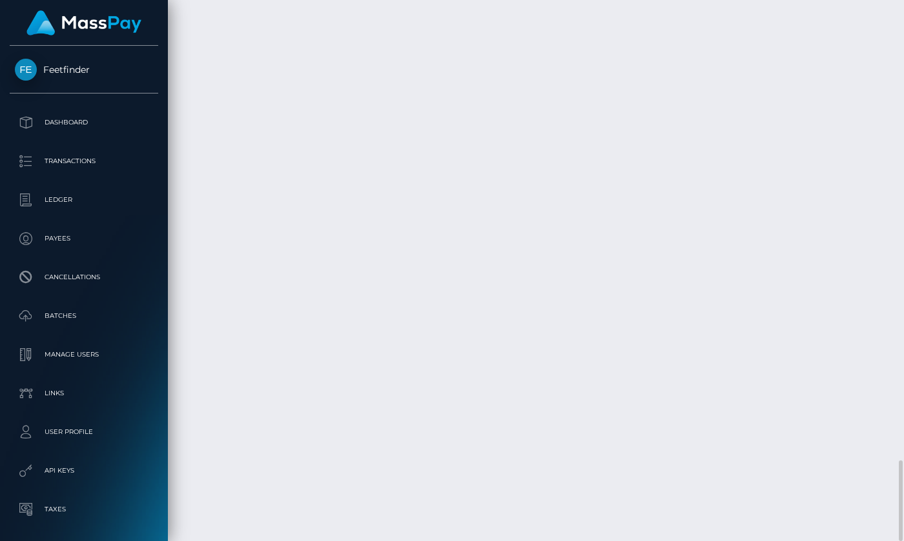
scroll to position [2833, 0]
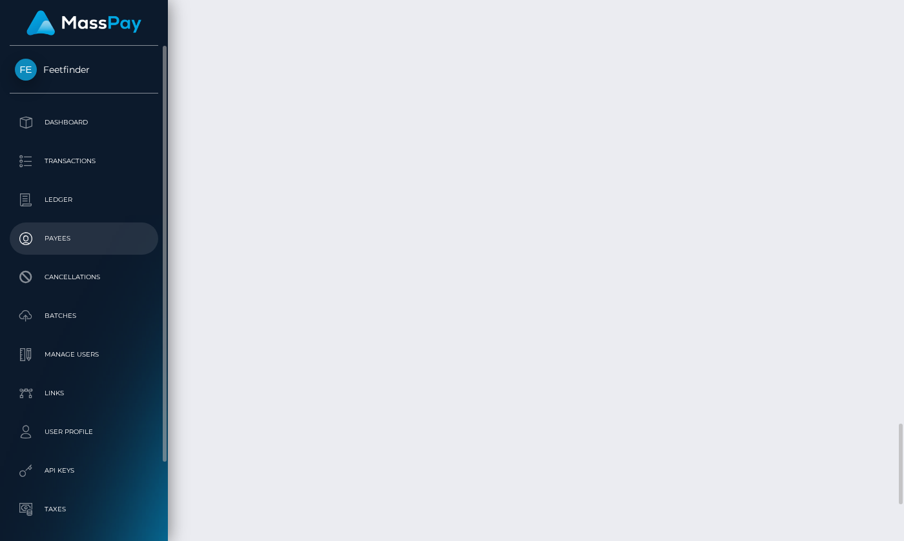
click at [62, 239] on p "Payees" at bounding box center [84, 238] width 138 height 19
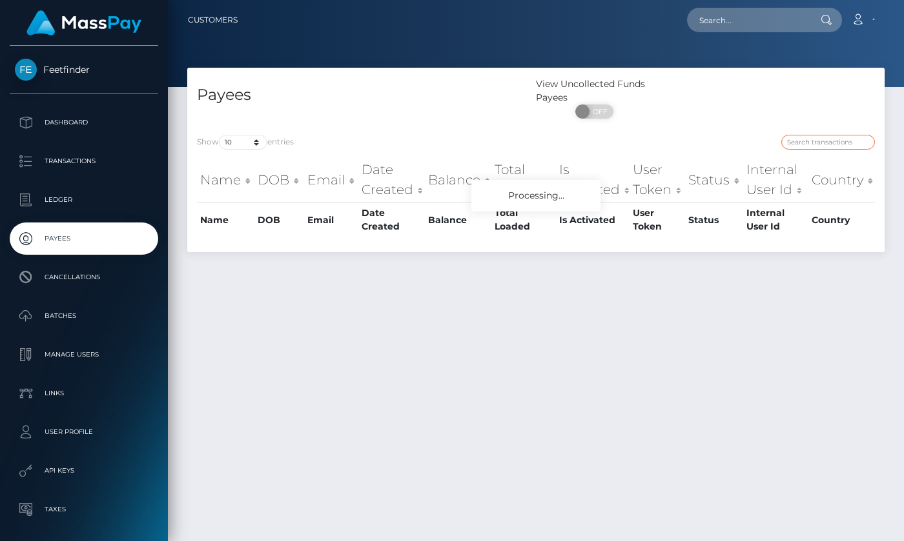
click at [820, 140] on input "search" at bounding box center [828, 142] width 94 height 15
paste input "3d1d6134-705a-11f0-87f1-0266f44cc279"
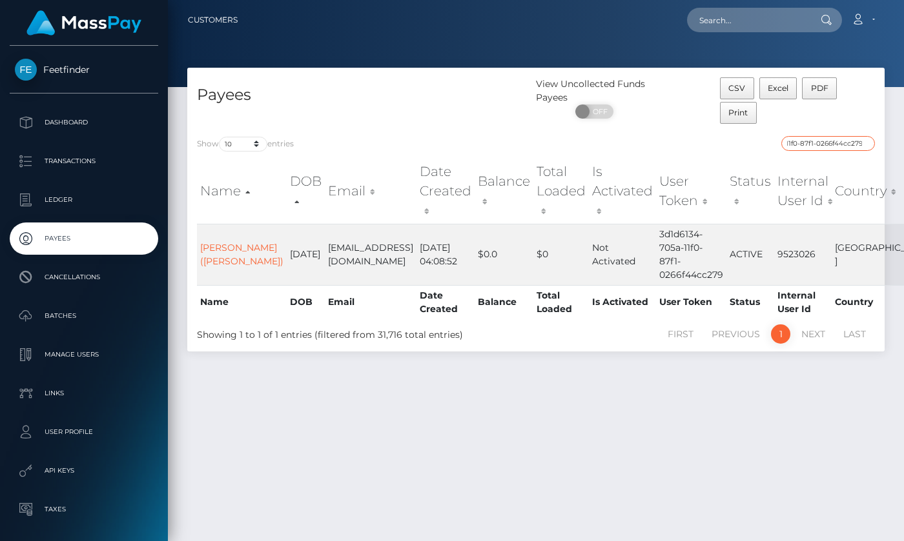
type input "3d1d6134-705a-11f0-87f1-0266f44cc279"
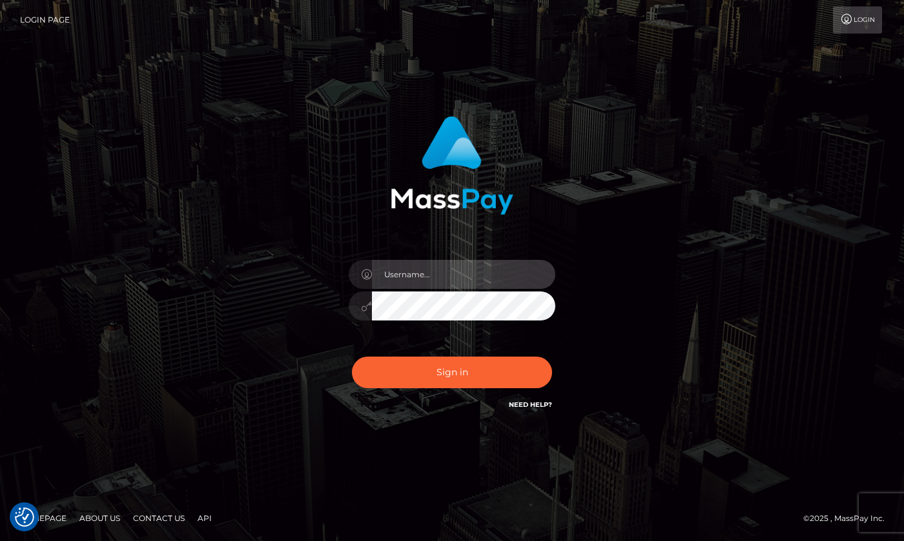
type input "hello.feetfinder"
click at [485, 273] on input "hello.feetfinder" at bounding box center [463, 274] width 183 height 29
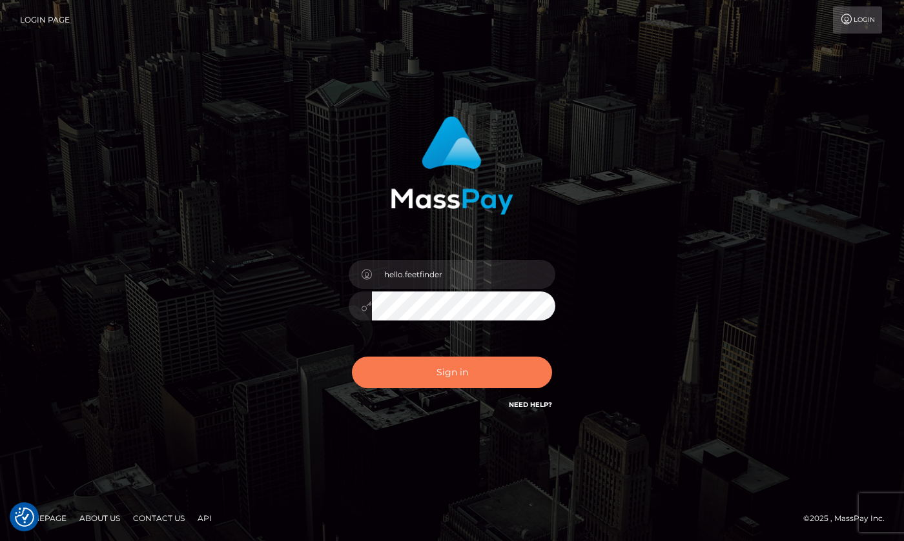
click at [492, 363] on button "Sign in" at bounding box center [452, 373] width 200 height 32
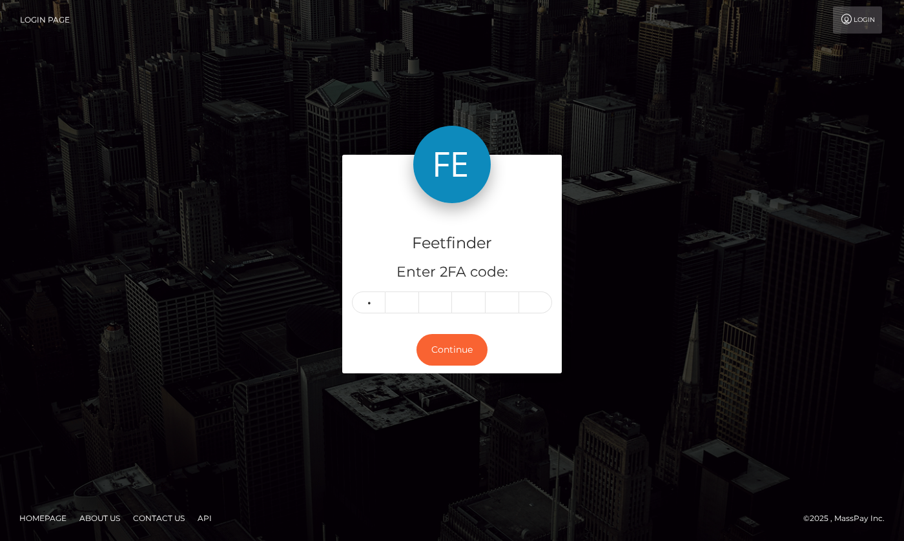
type input "0"
type input "6"
type input "7"
type input "9"
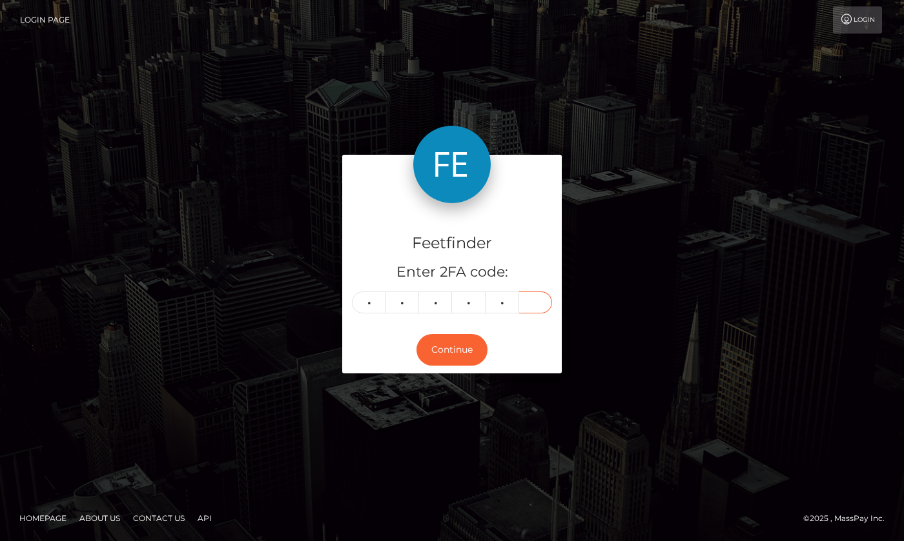
type input "1"
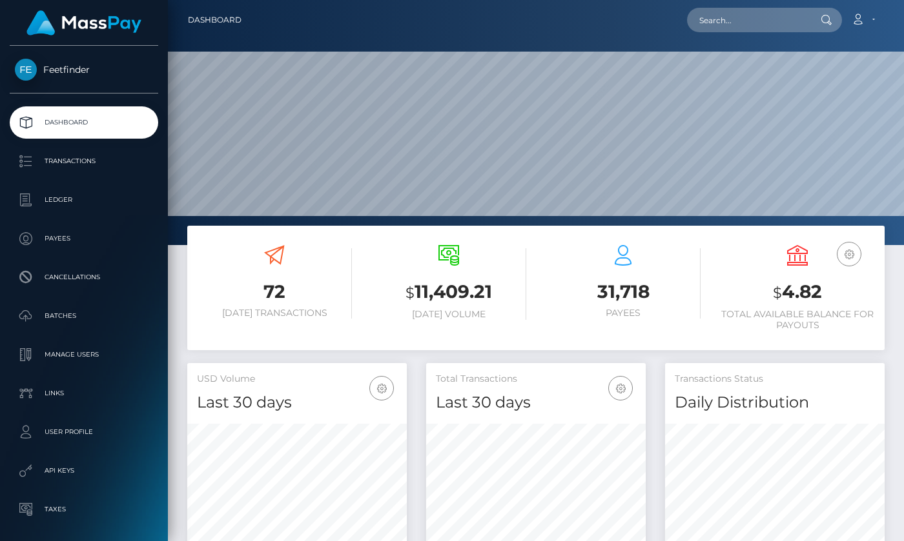
scroll to position [229, 219]
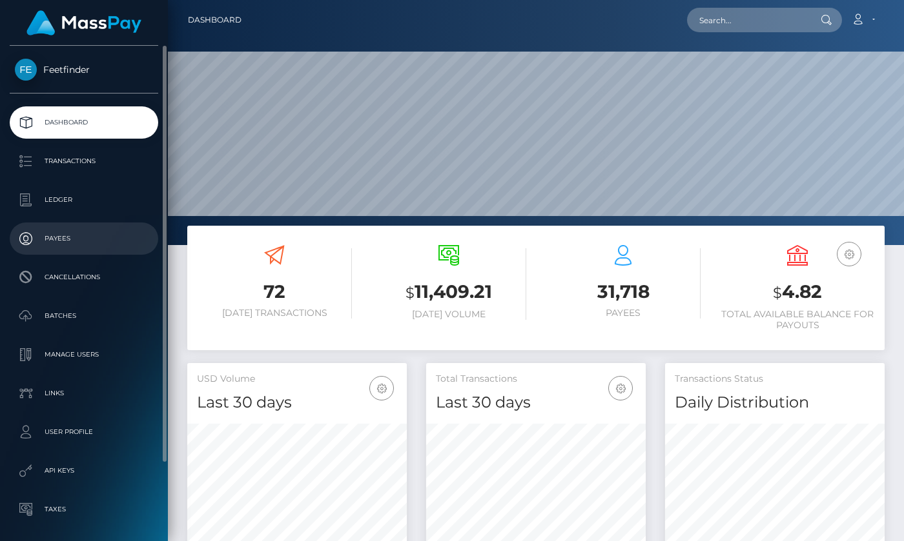
click at [57, 240] on p "Payees" at bounding box center [84, 238] width 138 height 19
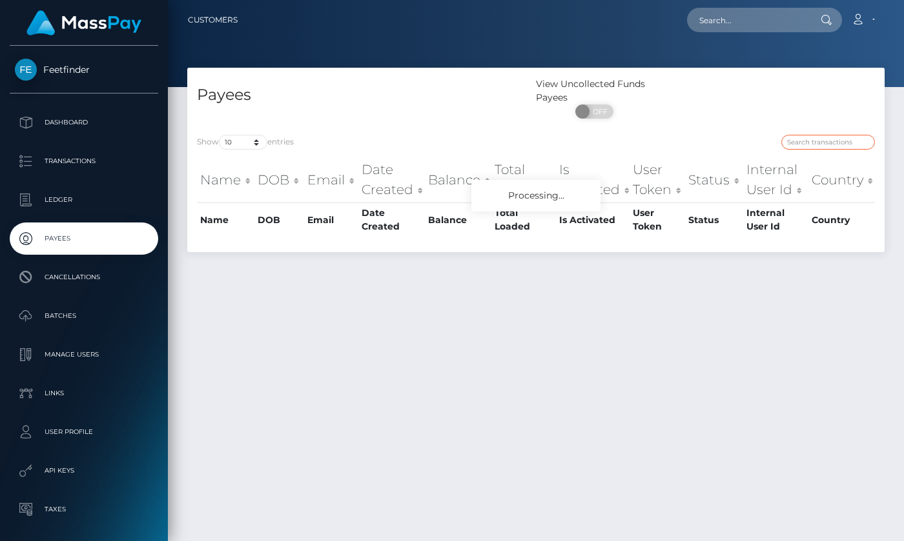
click at [842, 146] on input "search" at bounding box center [828, 142] width 94 height 15
paste input "[EMAIL_ADDRESS][DOMAIN_NAME]"
type input "[EMAIL_ADDRESS][DOMAIN_NAME]"
click at [840, 141] on input "[EMAIL_ADDRESS][DOMAIN_NAME]" at bounding box center [828, 142] width 94 height 15
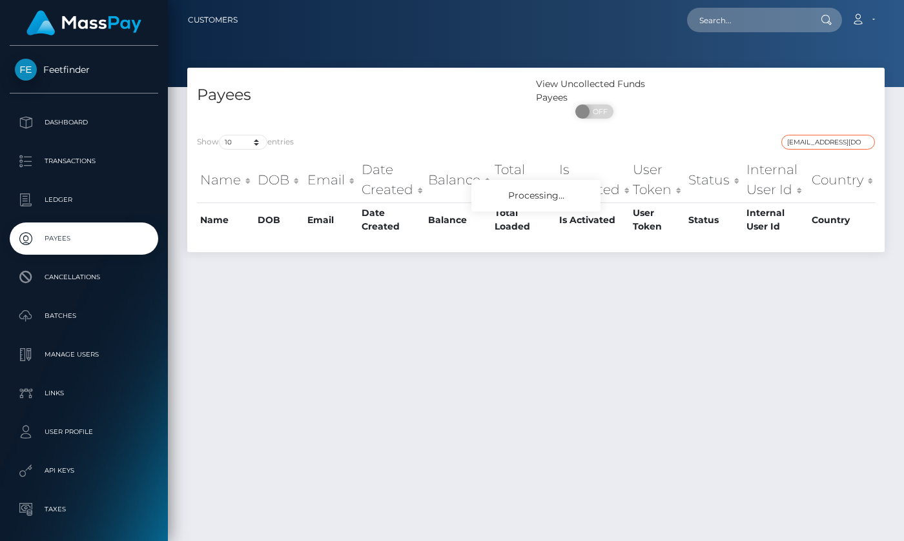
click at [840, 141] on input "[EMAIL_ADDRESS][DOMAIN_NAME]" at bounding box center [828, 142] width 94 height 15
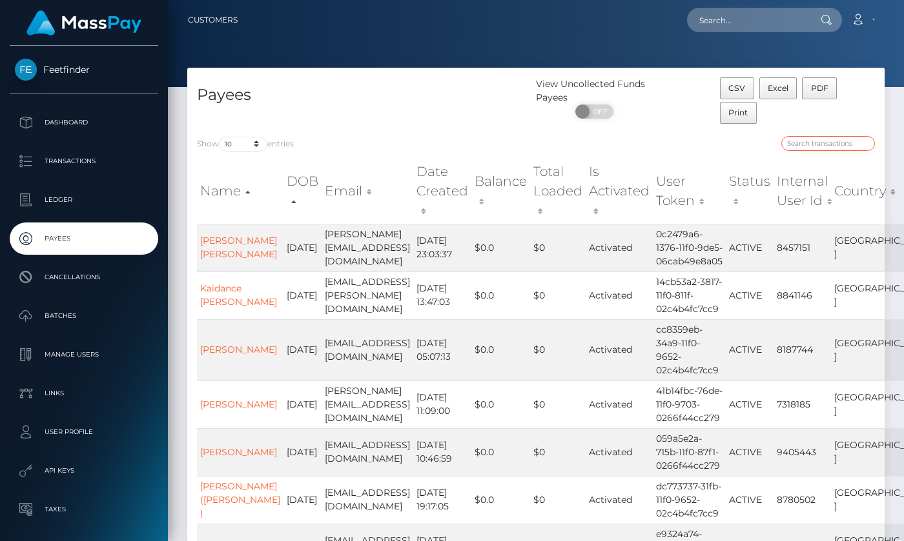
click at [827, 146] on input "search" at bounding box center [828, 143] width 94 height 15
paste input "9b52a8a9-6b89-11f0-87f1-0266f44cc279"
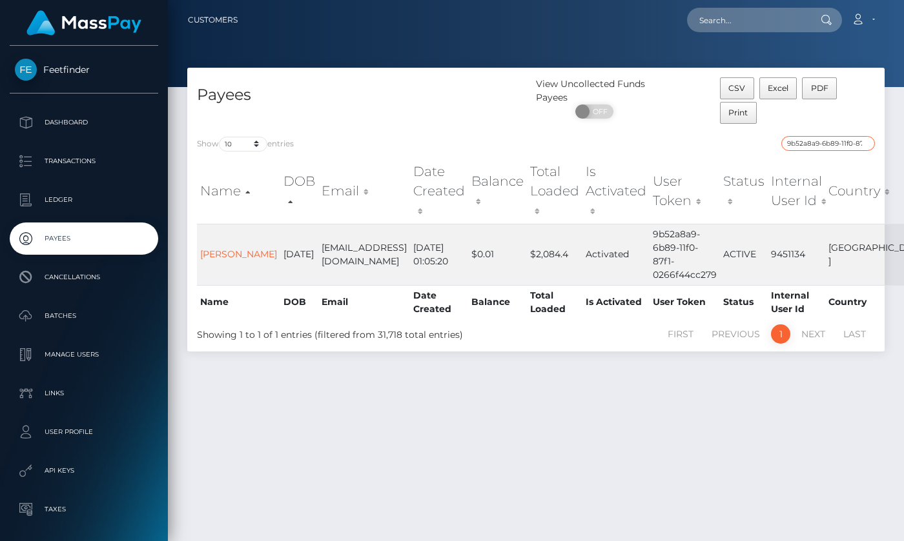
click at [834, 145] on input "9b52a8a9-6b89-11f0-87f1-0266f44cc279" at bounding box center [828, 143] width 94 height 15
paste input "f4656508-9346-11f0-bd85-0694aced620b"
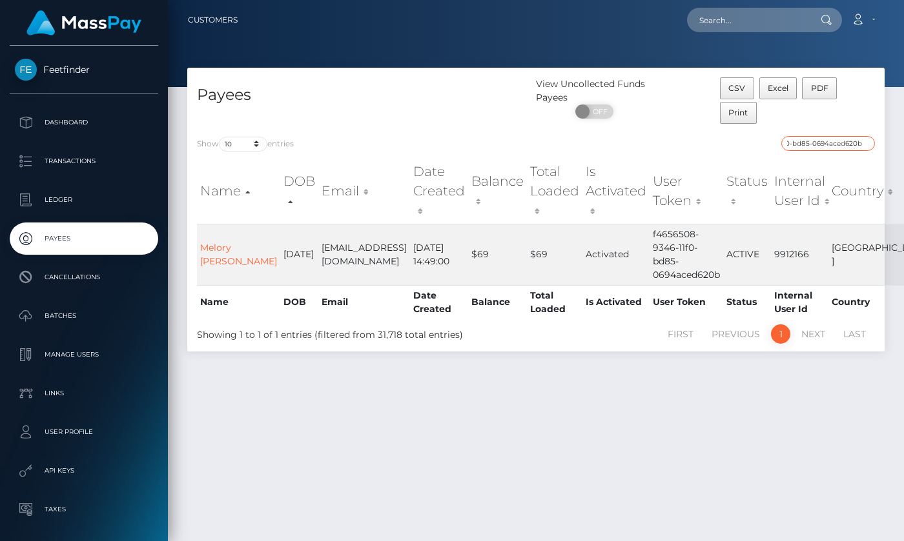
type input "f4656508-9346-11f0-bd85-0694aced620b"
click at [214, 246] on link "Melory [PERSON_NAME]" at bounding box center [238, 254] width 77 height 25
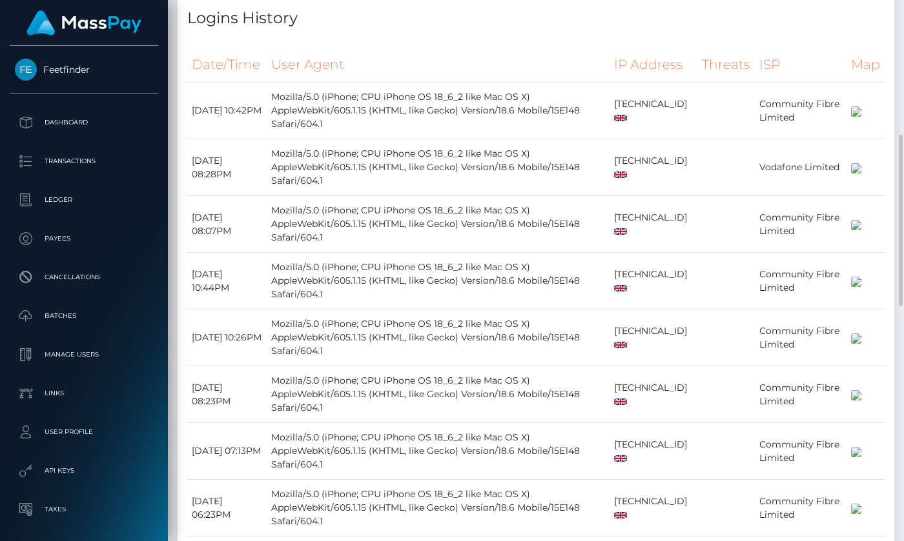
scroll to position [519, 0]
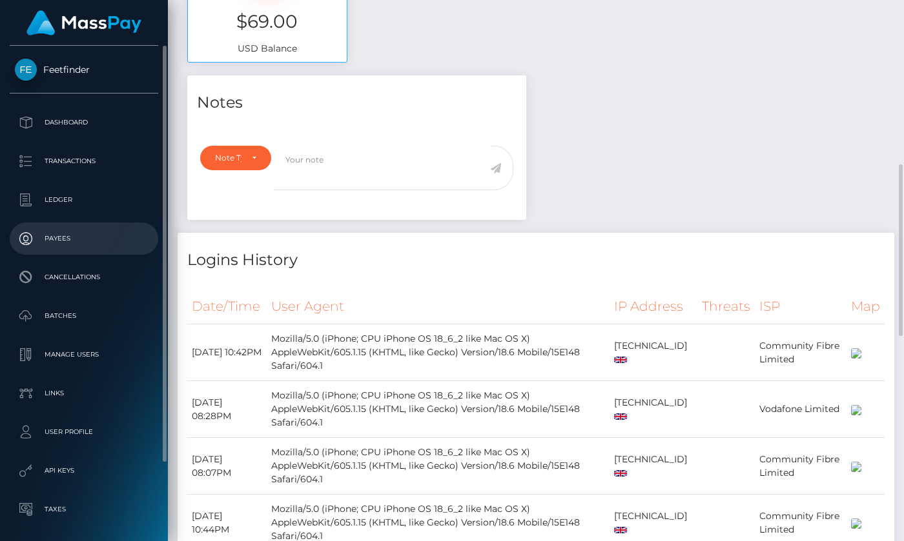
drag, startPoint x: 50, startPoint y: 237, endPoint x: 55, endPoint y: 232, distance: 7.3
click at [50, 237] on p "Payees" at bounding box center [84, 238] width 138 height 19
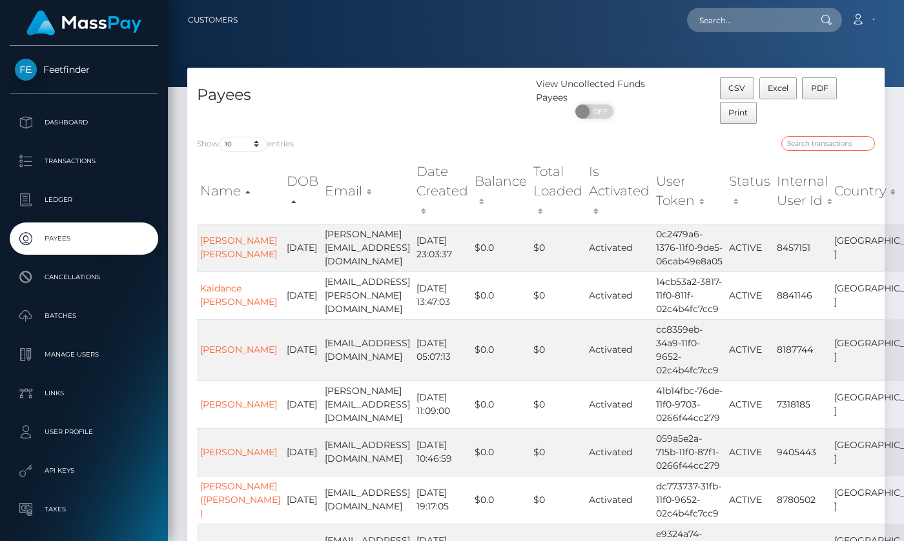
click at [830, 145] on input "search" at bounding box center [828, 143] width 94 height 15
paste input "896b03d8-61be-11f0-b1fb-02a8c2768cb9"
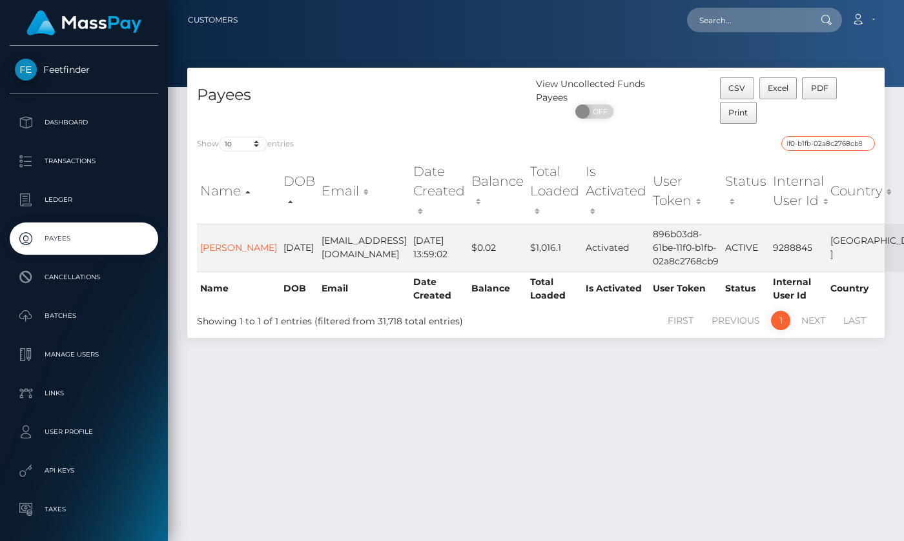
type input "896b03d8-61be-11f0-b1fb-02a8c2768cb9"
click at [215, 248] on link "[PERSON_NAME]" at bounding box center [238, 248] width 77 height 12
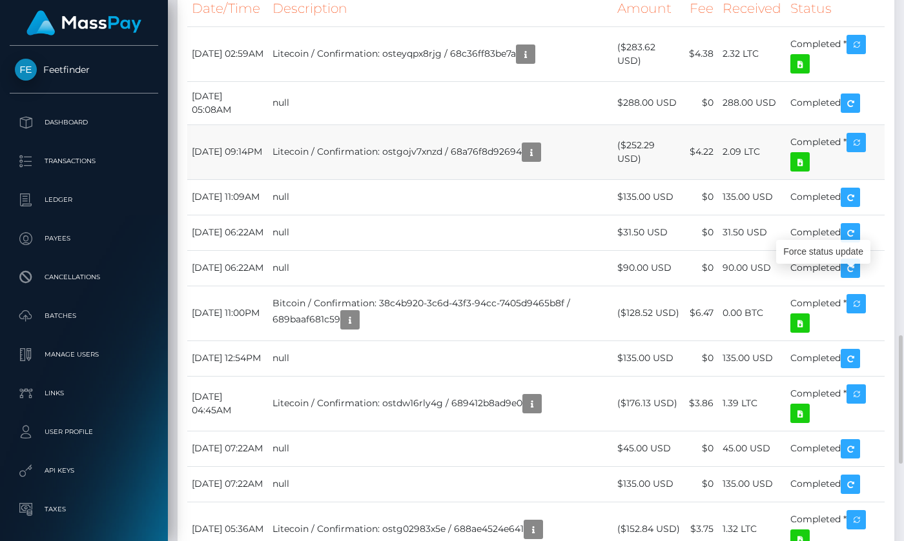
scroll to position [155, 219]
